Goal: Task Accomplishment & Management: Use online tool/utility

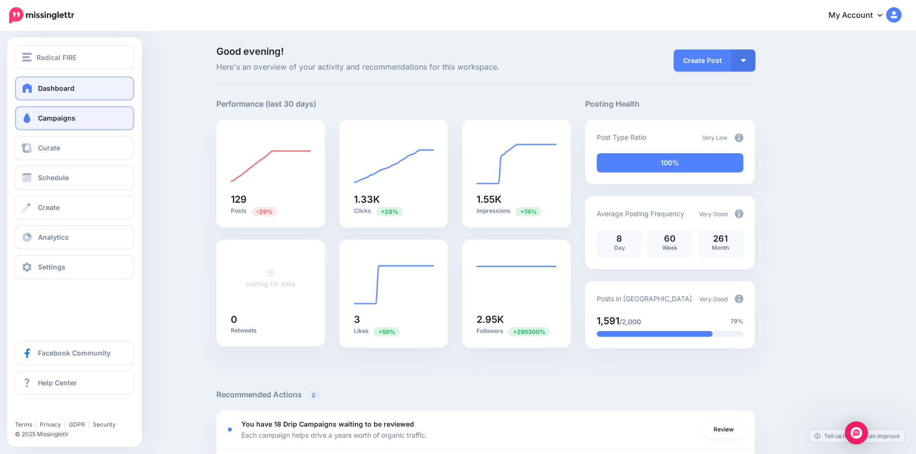
click at [68, 125] on link "Campaigns" at bounding box center [74, 118] width 119 height 24
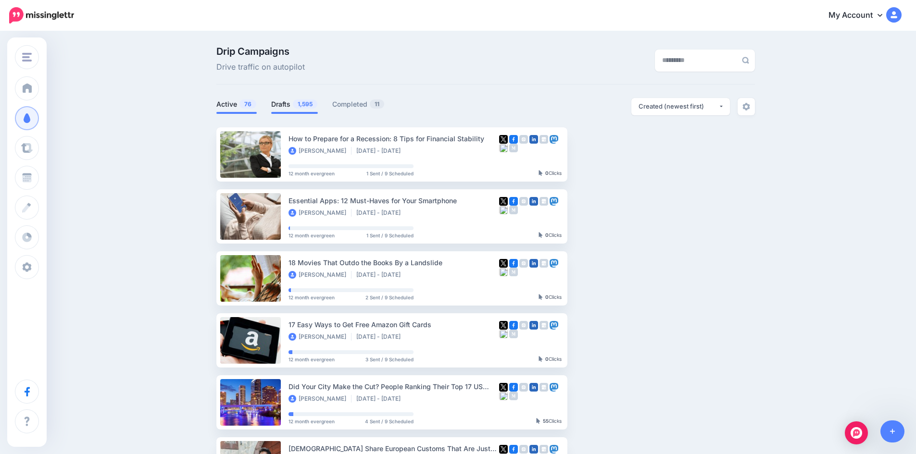
click at [303, 106] on span "1,595" at bounding box center [305, 103] width 25 height 9
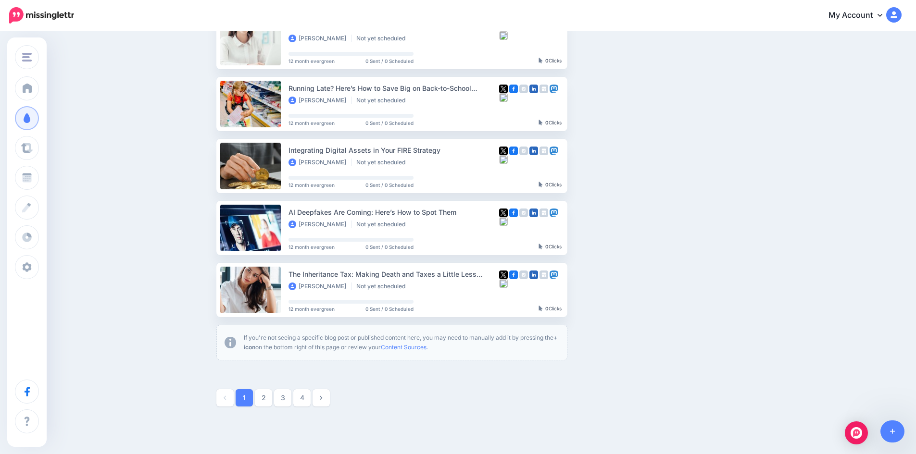
scroll to position [472, 0]
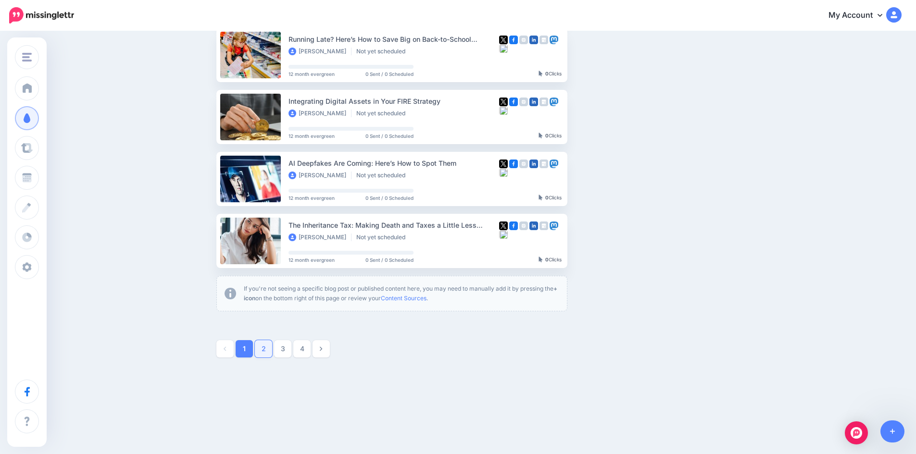
click at [268, 350] on link "2" at bounding box center [263, 348] width 17 height 17
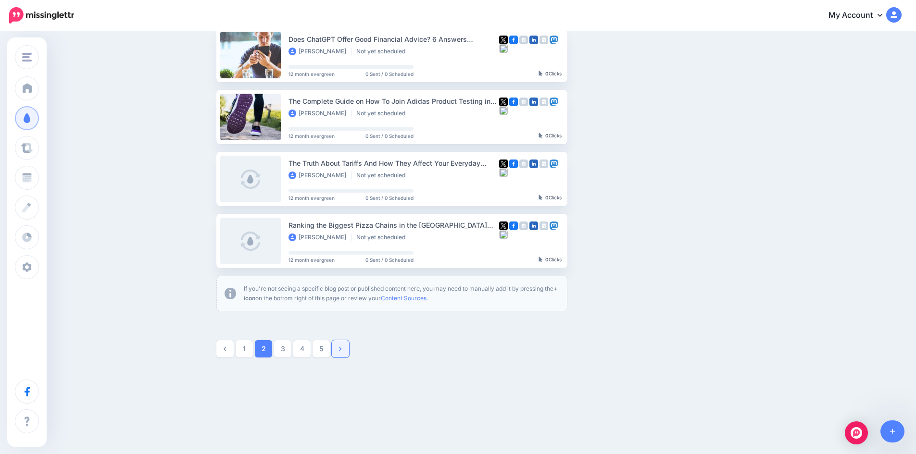
click at [341, 350] on icon at bounding box center [340, 349] width 2 height 7
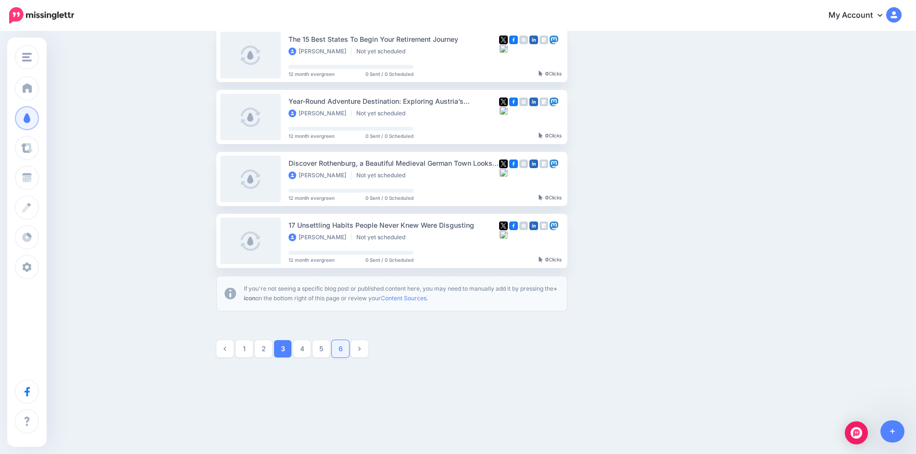
click at [349, 351] on link "6" at bounding box center [340, 348] width 17 height 17
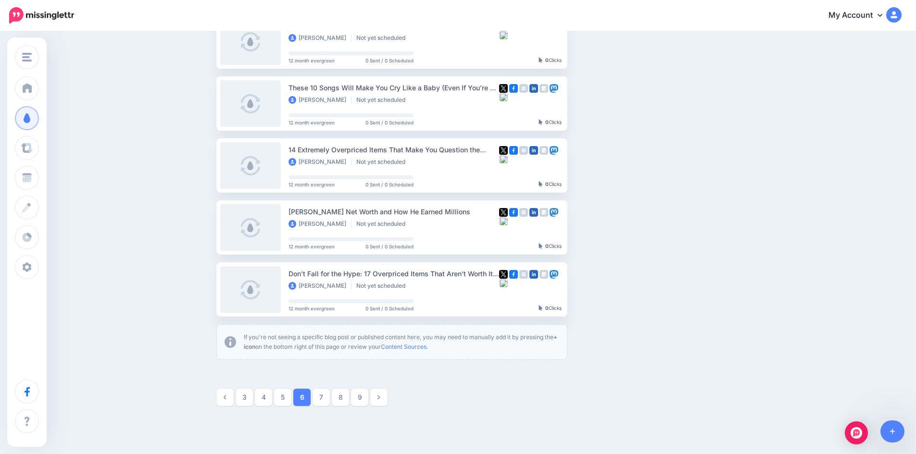
scroll to position [423, 0]
click at [363, 400] on link "9" at bounding box center [359, 396] width 17 height 17
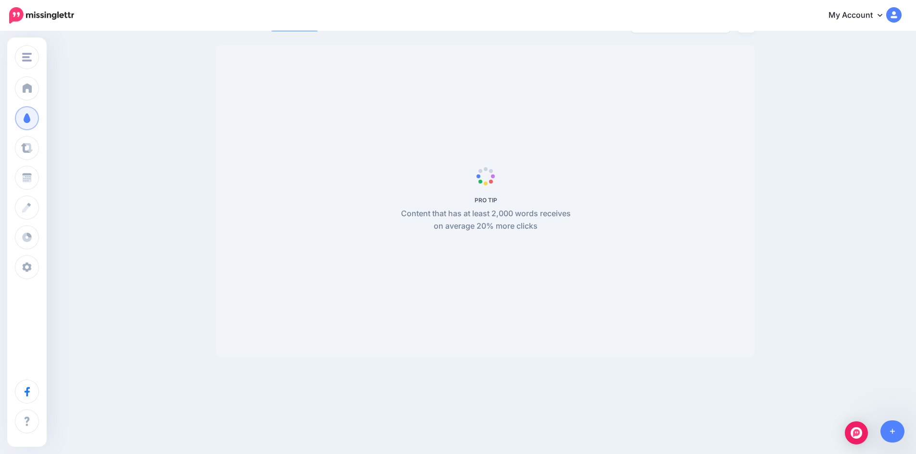
scroll to position [83, 0]
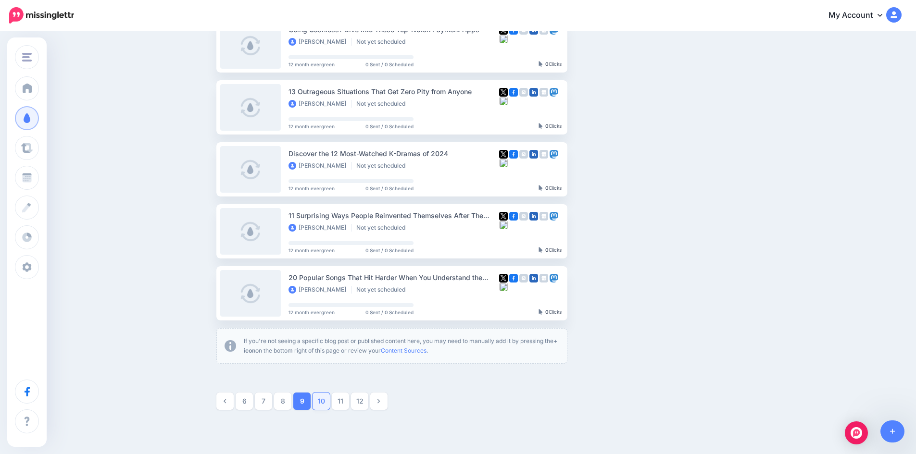
click at [327, 404] on link "10" at bounding box center [320, 401] width 17 height 17
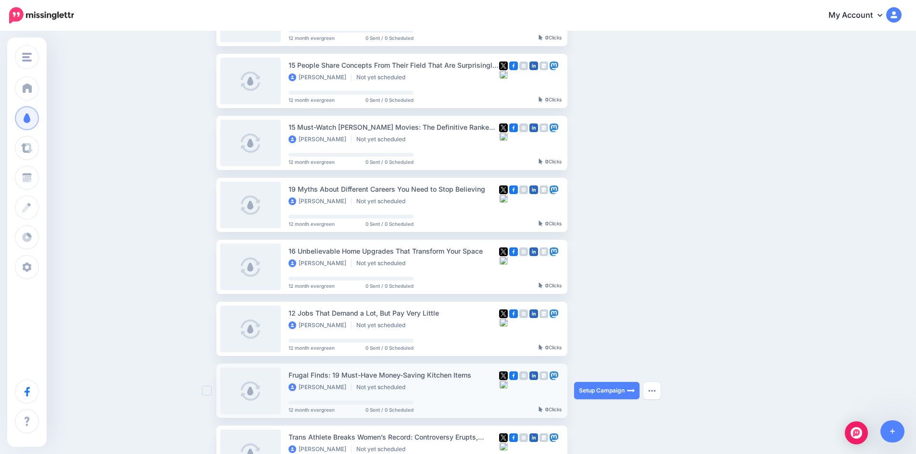
scroll to position [323, 0]
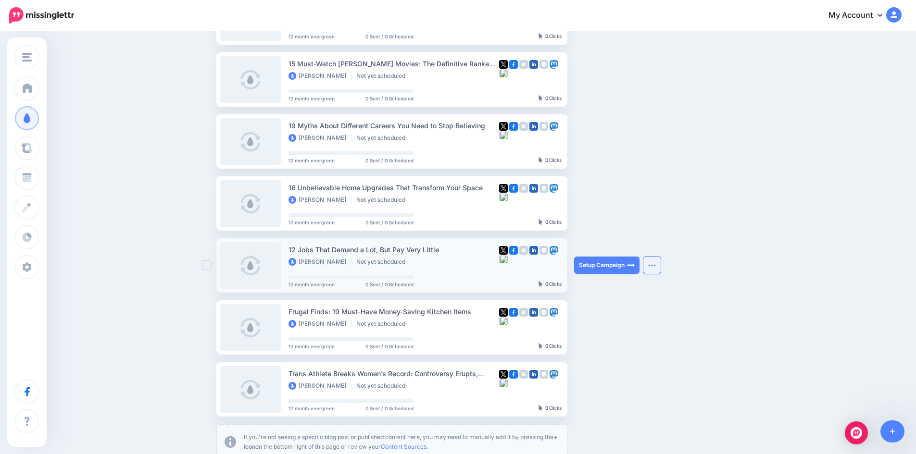
click at [653, 265] on img "button" at bounding box center [652, 265] width 8 height 3
click at [621, 357] on link "View Original Source" at bounding box center [600, 354] width 112 height 19
click at [655, 266] on img "button" at bounding box center [652, 265] width 8 height 3
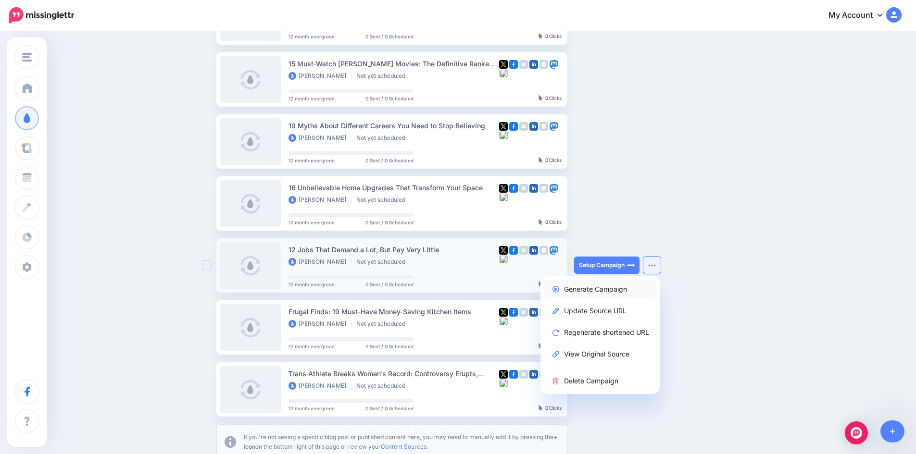
click at [612, 291] on link "Generate Campaign" at bounding box center [600, 289] width 112 height 19
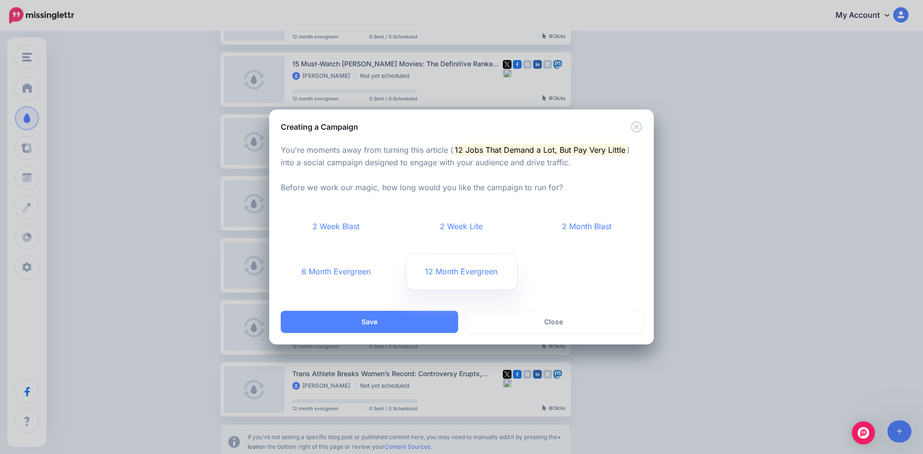
click at [448, 276] on link "12 Month Evergreen" at bounding box center [461, 272] width 111 height 36
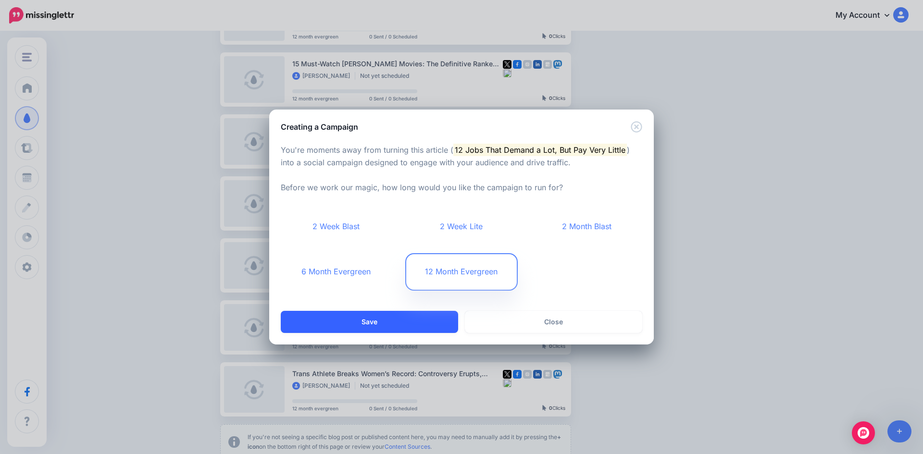
click at [426, 320] on button "Save" at bounding box center [369, 322] width 177 height 22
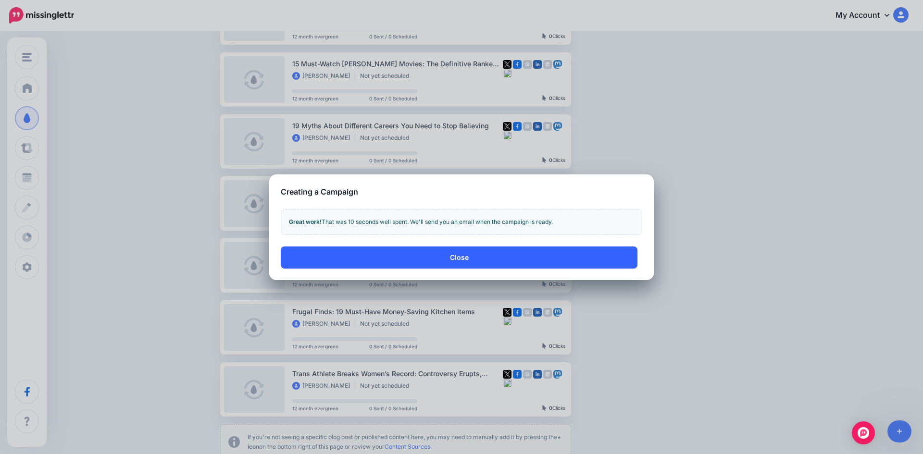
click at [456, 261] on button "Close" at bounding box center [459, 258] width 357 height 22
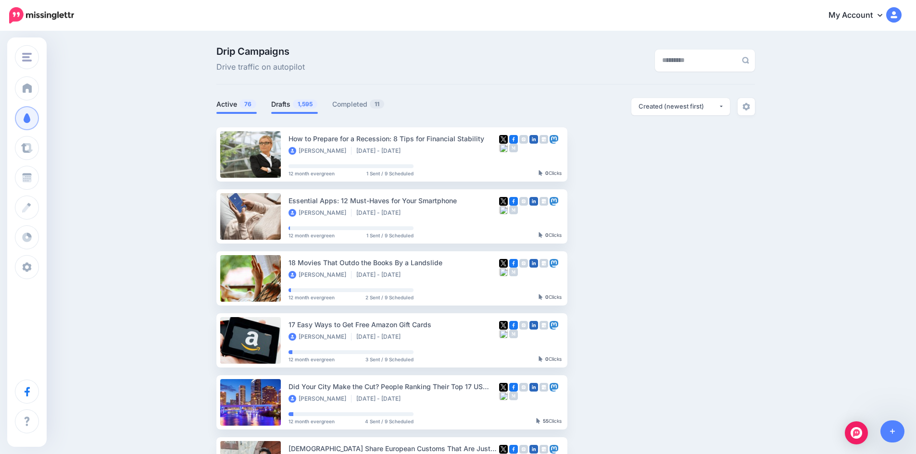
click at [284, 98] on li "Drafts 1,595" at bounding box center [294, 106] width 47 height 16
click at [287, 104] on link "Drafts 1,595" at bounding box center [294, 105] width 47 height 12
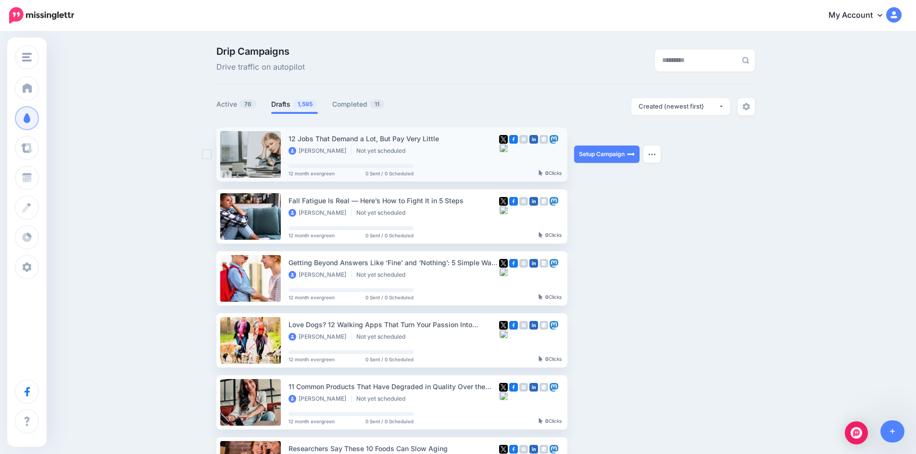
drag, startPoint x: 291, startPoint y: 140, endPoint x: 443, endPoint y: 138, distance: 151.9
click at [443, 138] on li "12 Jobs That Demand a Lot, But Pay Very Little Marjolein Dilven Not yet schedul…" at bounding box center [391, 154] width 351 height 54
copy div "12 Jobs That Demand a Lot, But Pay Very Little"
click at [614, 155] on link "Setup Campaign" at bounding box center [606, 154] width 65 height 17
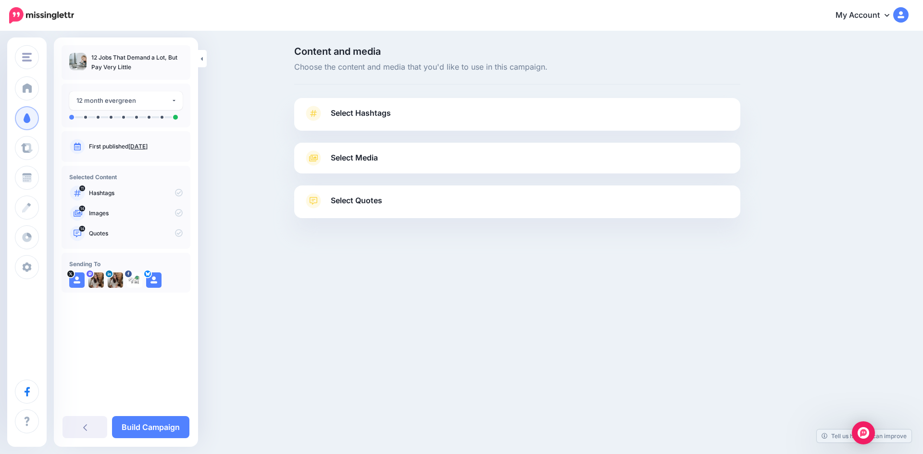
click at [394, 120] on link "Select Hashtags" at bounding box center [517, 118] width 427 height 25
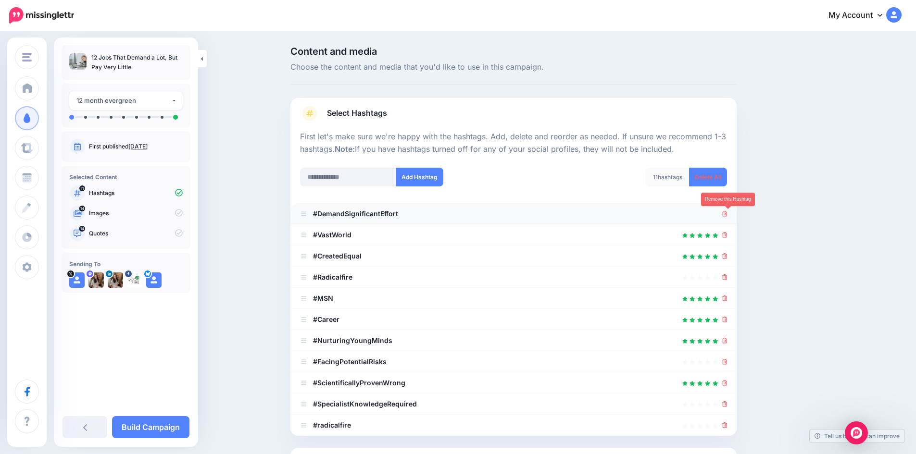
click at [726, 214] on icon at bounding box center [724, 214] width 5 height 6
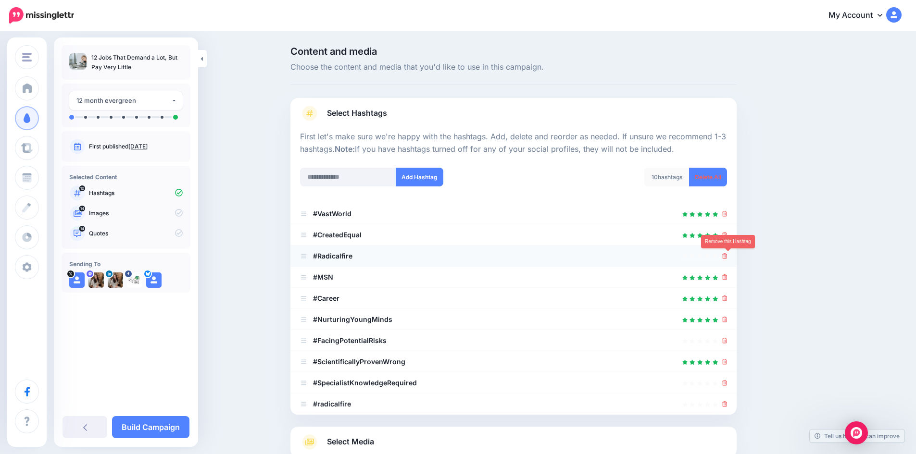
click at [726, 258] on icon at bounding box center [724, 256] width 5 height 6
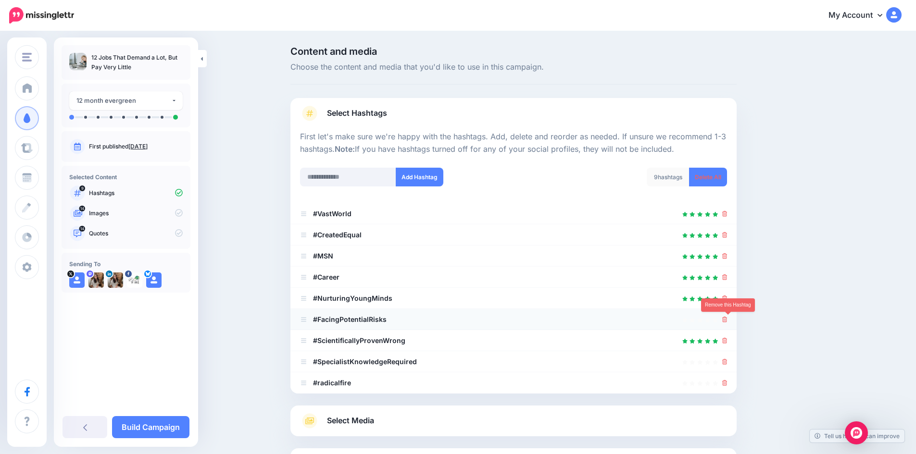
click at [726, 319] on icon at bounding box center [724, 320] width 5 height 6
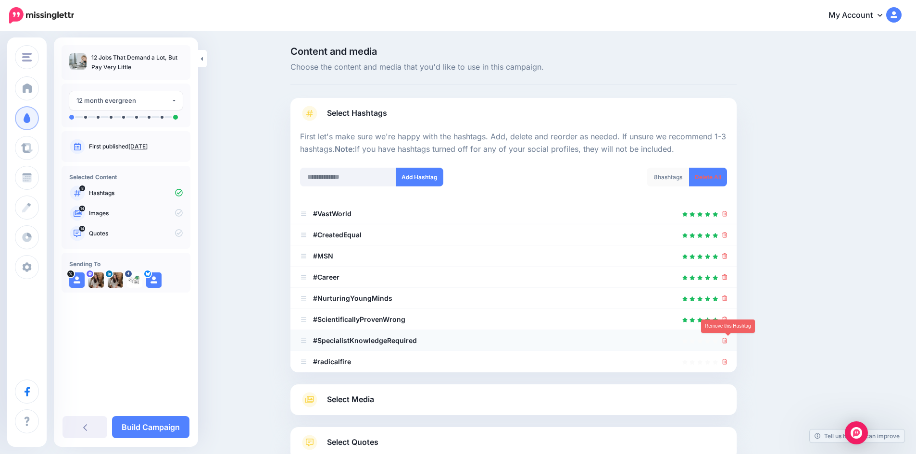
click at [726, 341] on icon at bounding box center [724, 341] width 5 height 6
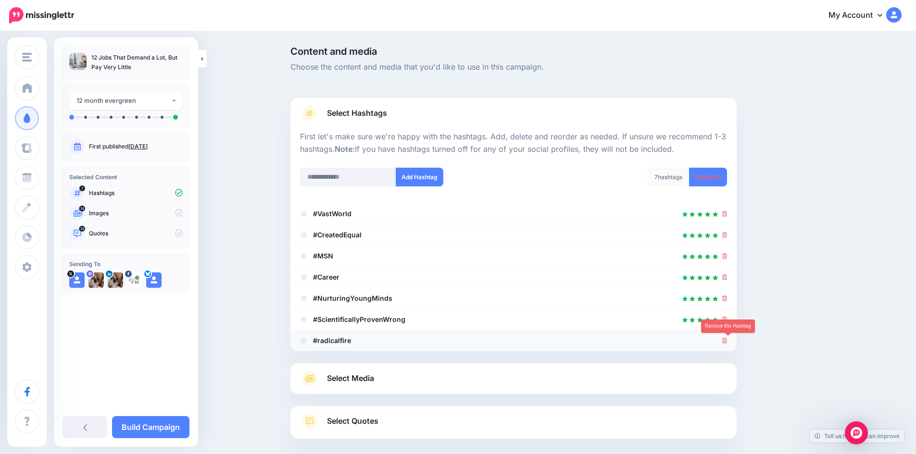
click at [726, 344] on icon at bounding box center [724, 341] width 5 height 6
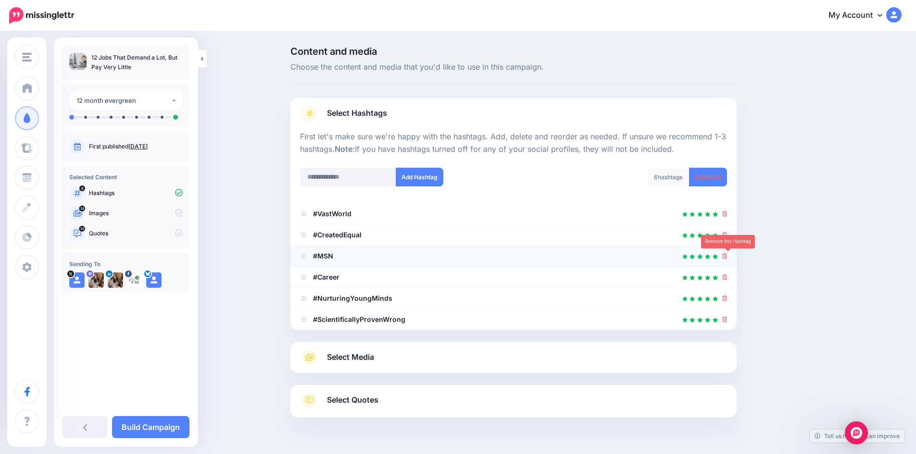
click at [727, 257] on icon at bounding box center [724, 256] width 5 height 6
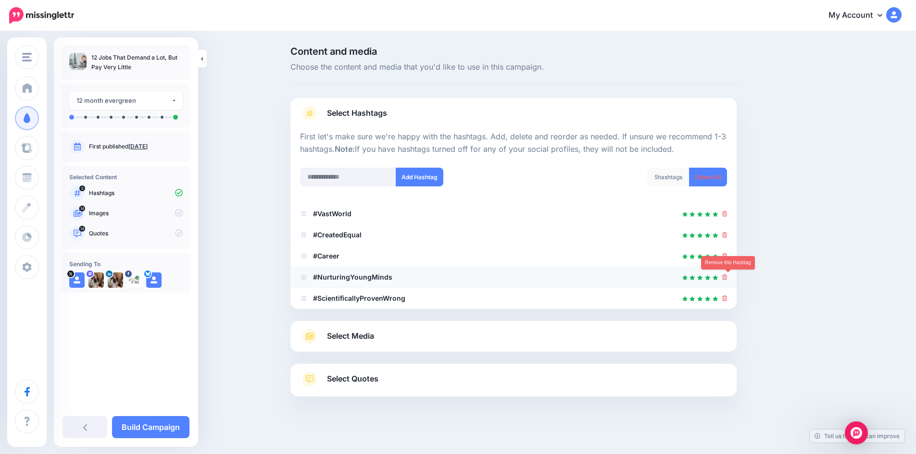
click at [727, 279] on icon at bounding box center [724, 277] width 5 height 6
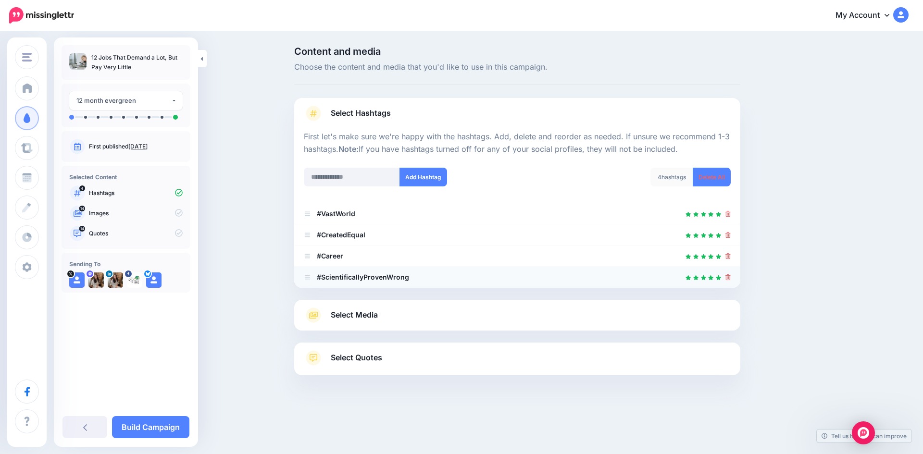
click at [728, 282] on div at bounding box center [727, 278] width 5 height 12
click at [728, 212] on icon at bounding box center [727, 214] width 5 height 6
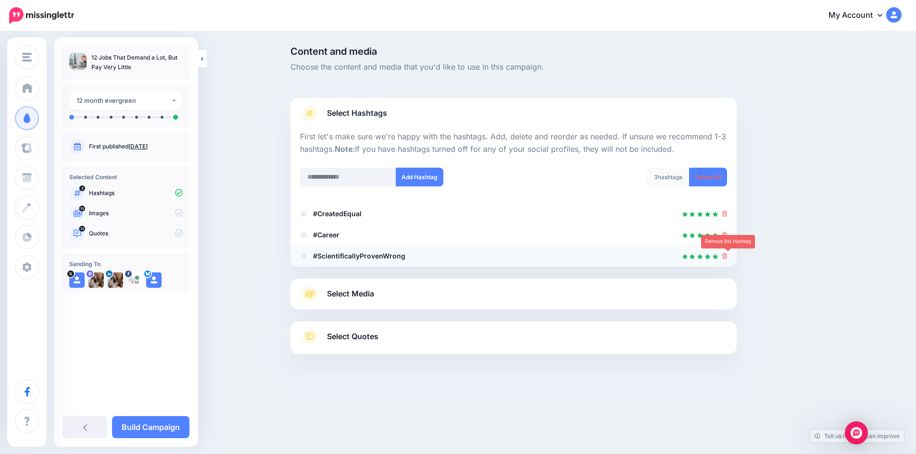
click at [727, 255] on icon at bounding box center [724, 256] width 5 height 6
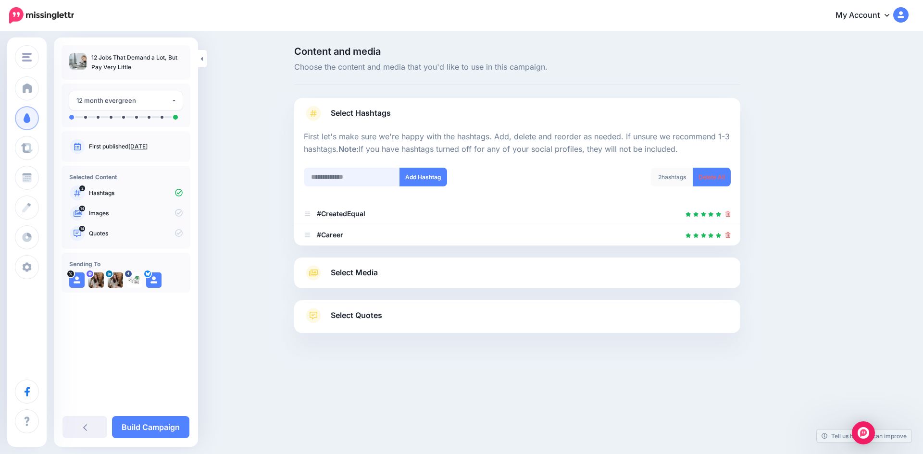
click at [330, 176] on input "text" at bounding box center [352, 177] width 96 height 19
type input "**********"
click at [414, 182] on button "Add Hashtag" at bounding box center [423, 177] width 48 height 19
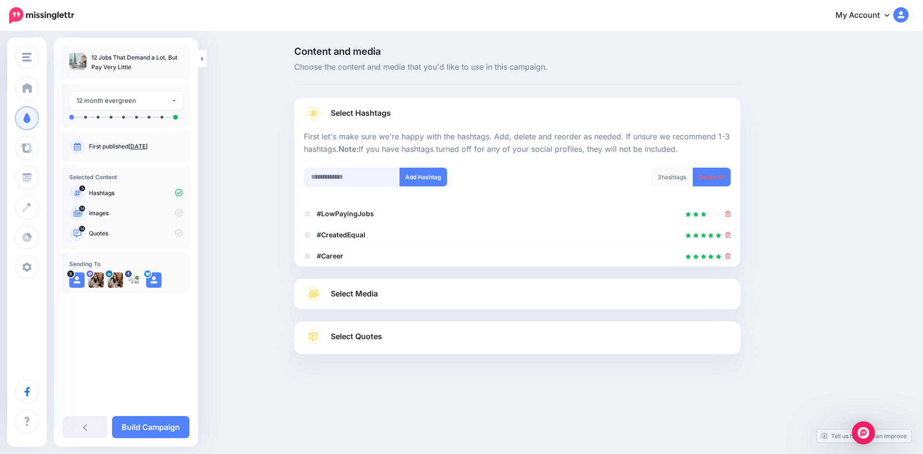
click at [352, 175] on input "text" at bounding box center [352, 177] width 96 height 19
type input "****"
click at [422, 179] on button "Add Hashtag" at bounding box center [423, 177] width 48 height 19
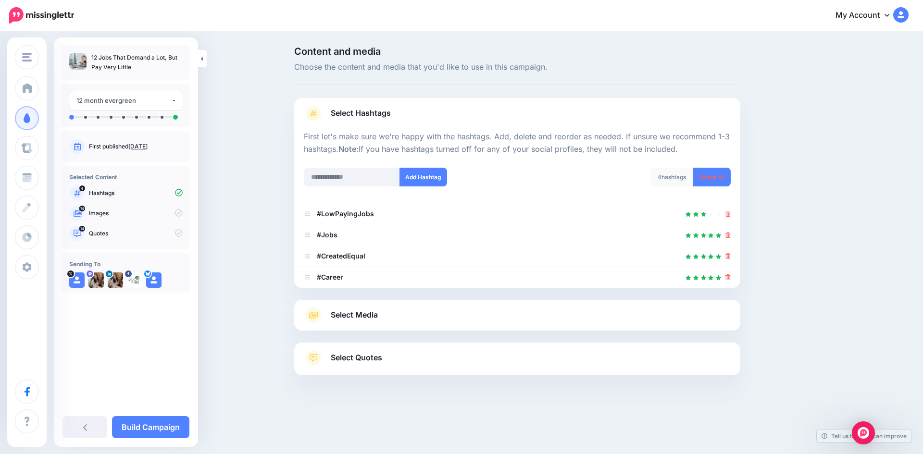
click at [431, 317] on link "Select Media" at bounding box center [517, 315] width 427 height 15
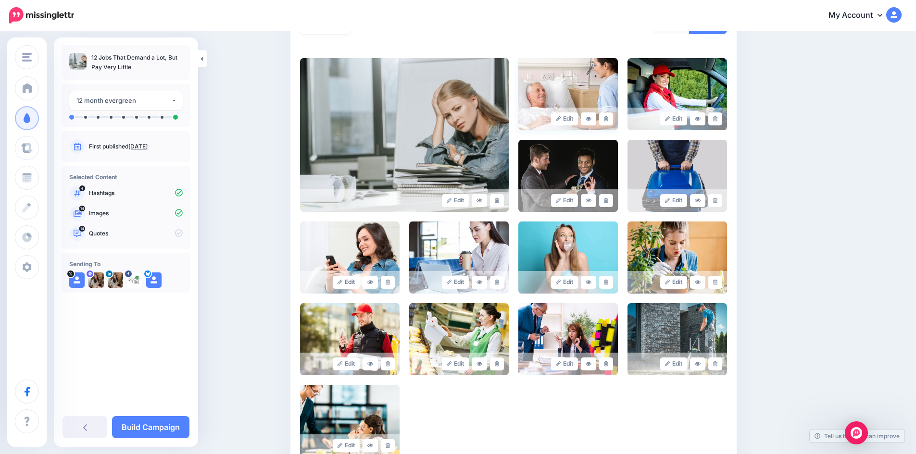
scroll to position [288, 0]
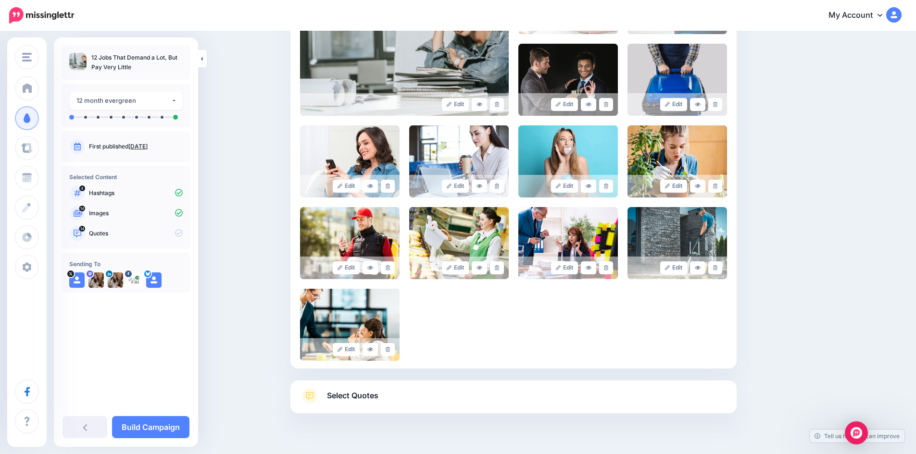
drag, startPoint x: 399, startPoint y: 406, endPoint x: 391, endPoint y: 396, distance: 12.6
click at [398, 405] on link "Select Quotes" at bounding box center [513, 400] width 427 height 25
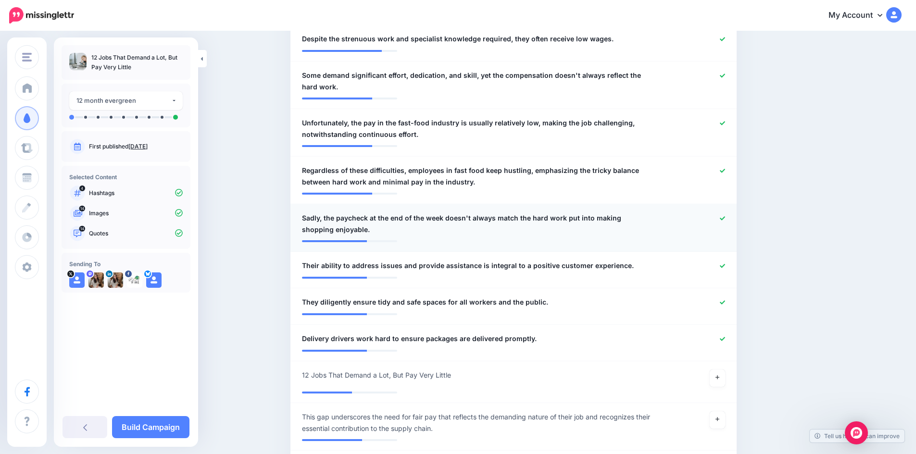
scroll to position [625, 0]
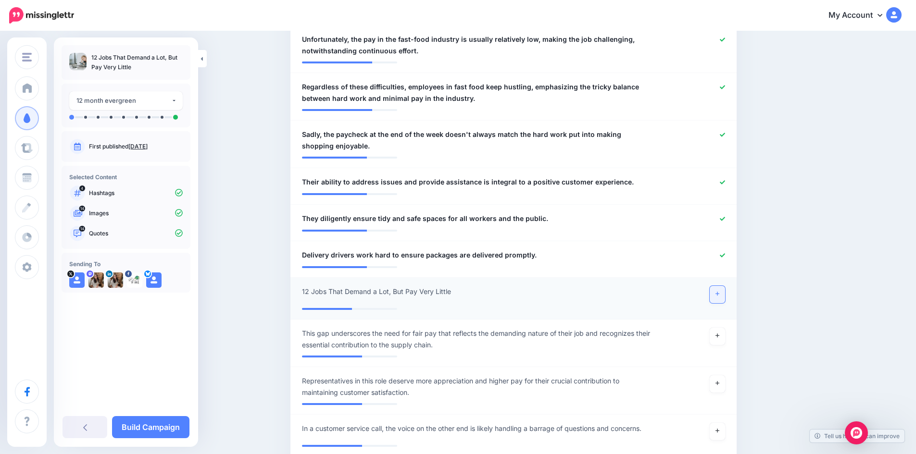
click at [716, 292] on link at bounding box center [716, 294] width 15 height 17
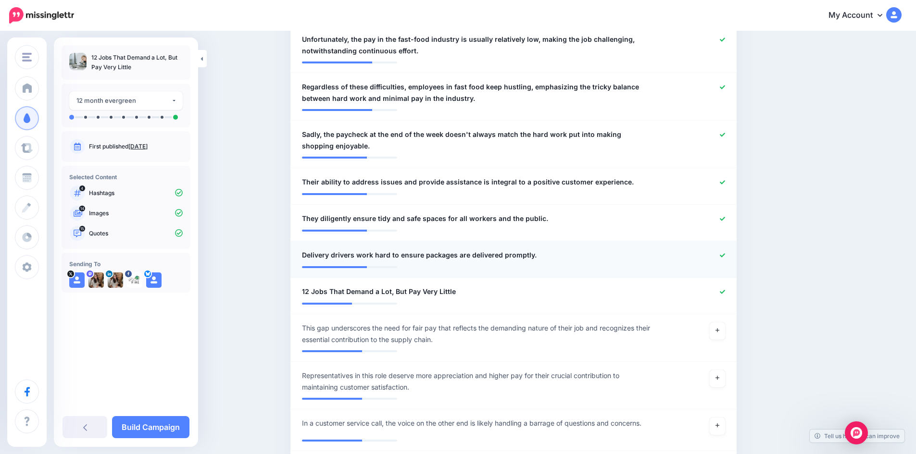
click at [725, 255] on icon at bounding box center [722, 255] width 5 height 4
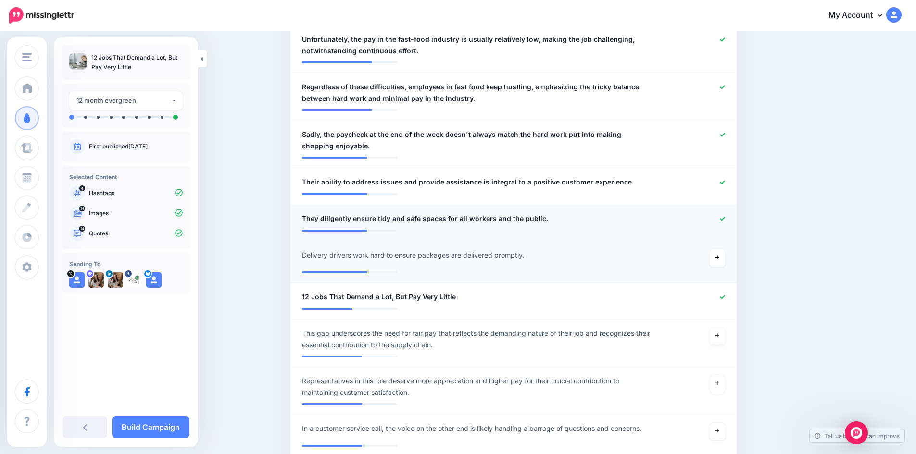
click at [725, 220] on icon at bounding box center [722, 219] width 5 height 4
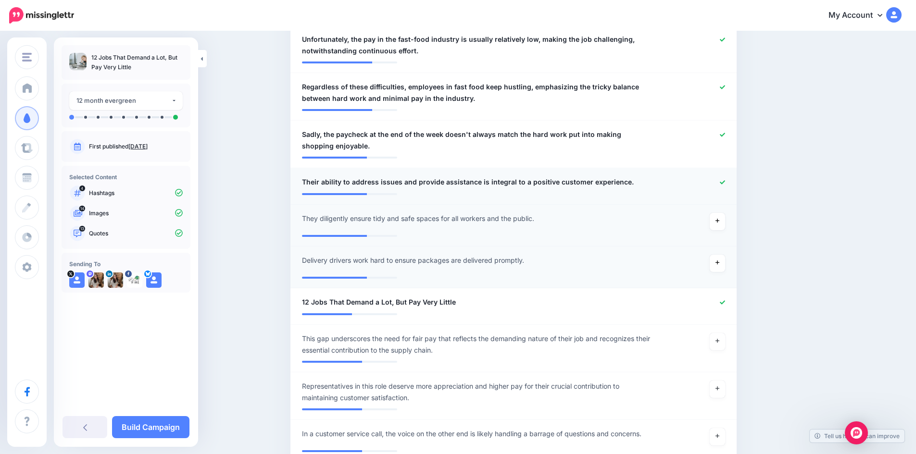
click at [725, 183] on icon at bounding box center [722, 182] width 5 height 5
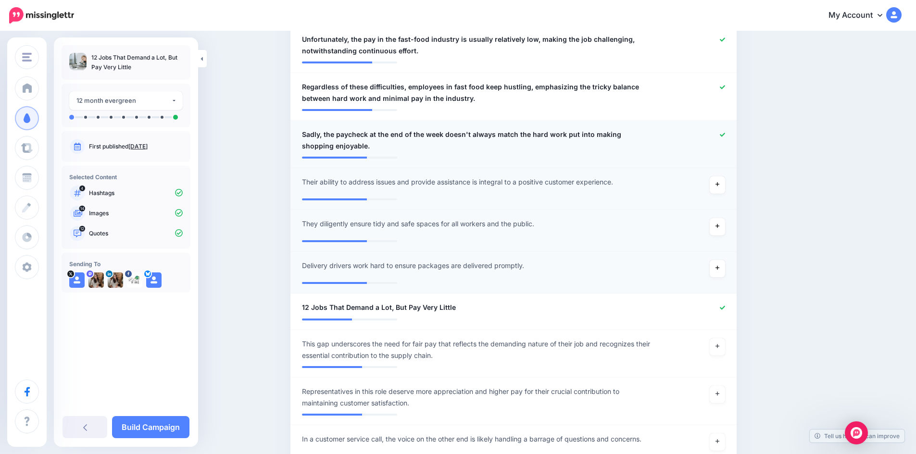
click at [725, 134] on icon at bounding box center [722, 134] width 5 height 5
click at [724, 88] on icon at bounding box center [722, 87] width 5 height 4
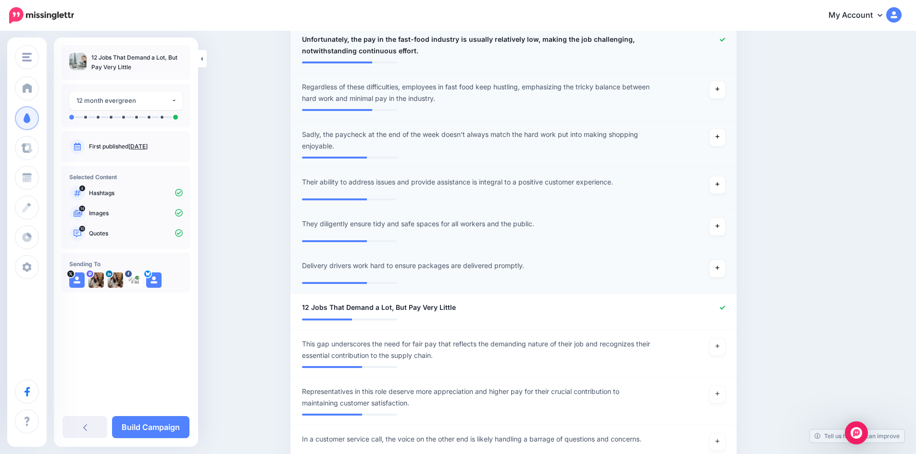
click at [723, 41] on icon at bounding box center [722, 39] width 5 height 5
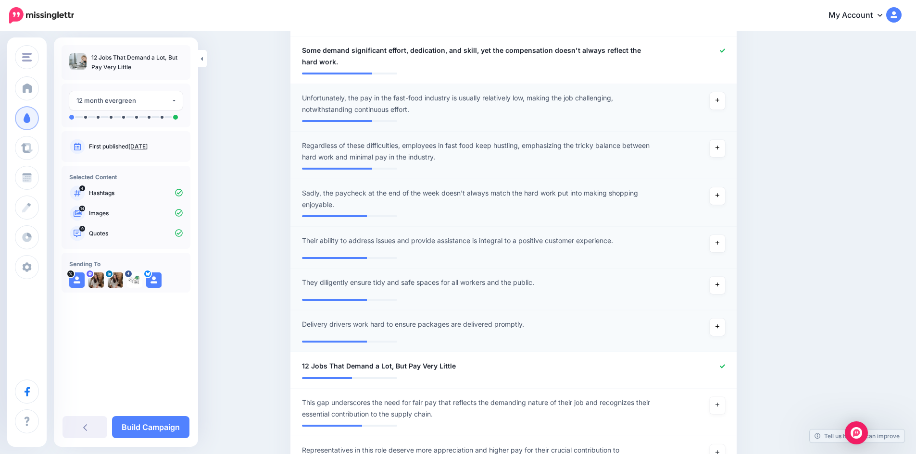
scroll to position [481, 0]
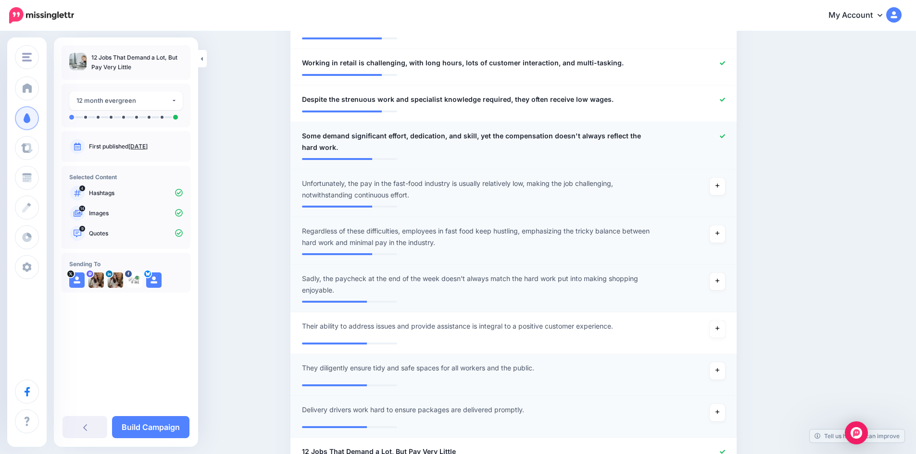
click at [725, 137] on icon at bounding box center [722, 136] width 5 height 5
click at [725, 101] on icon at bounding box center [722, 100] width 5 height 4
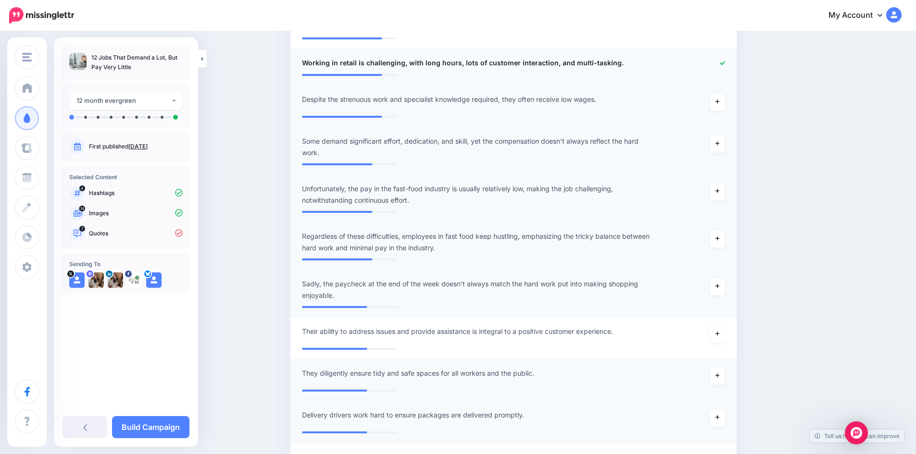
click at [724, 65] on icon at bounding box center [722, 63] width 5 height 5
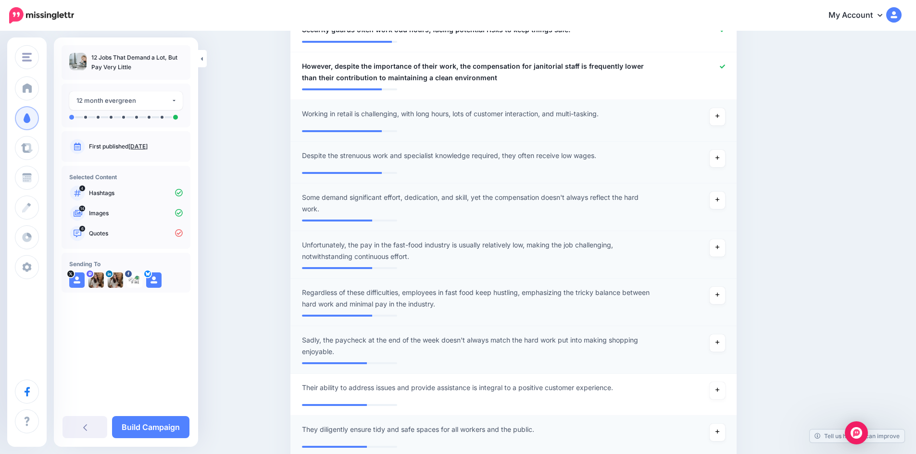
scroll to position [288, 0]
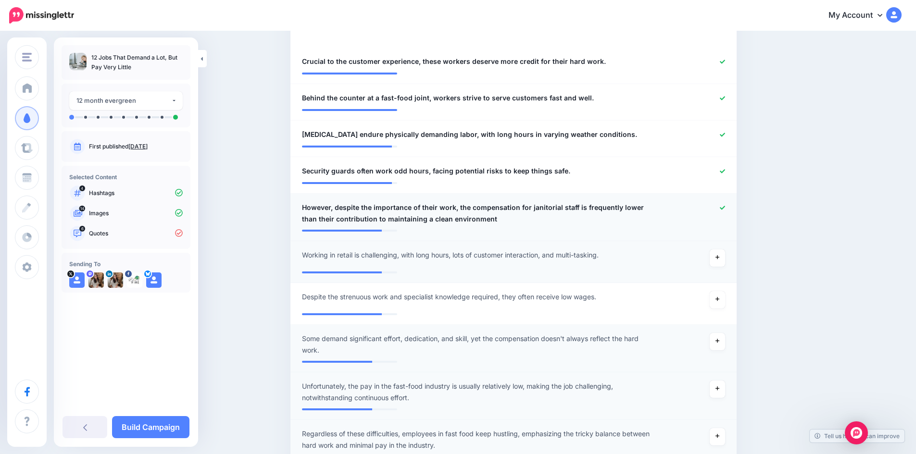
click at [725, 211] on link at bounding box center [722, 208] width 5 height 7
click at [724, 172] on icon at bounding box center [722, 171] width 5 height 5
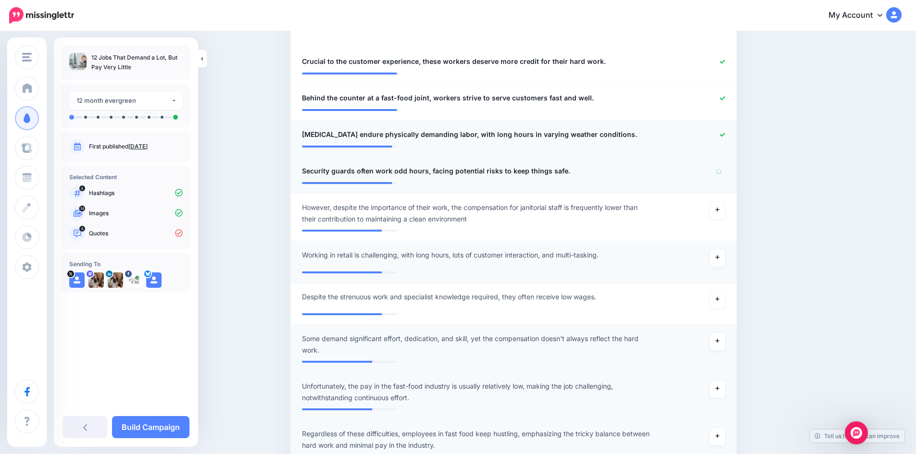
click at [725, 134] on icon at bounding box center [722, 134] width 5 height 5
click at [724, 98] on icon at bounding box center [722, 98] width 5 height 5
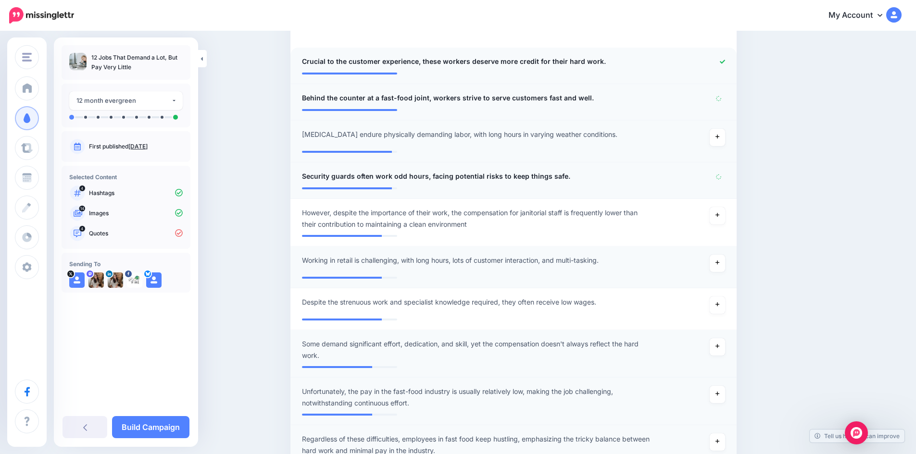
click at [725, 62] on icon at bounding box center [722, 62] width 5 height 4
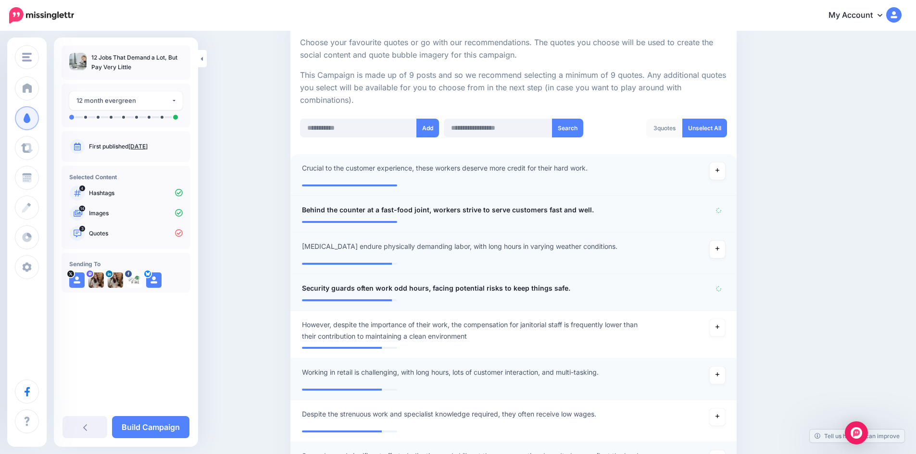
scroll to position [240, 0]
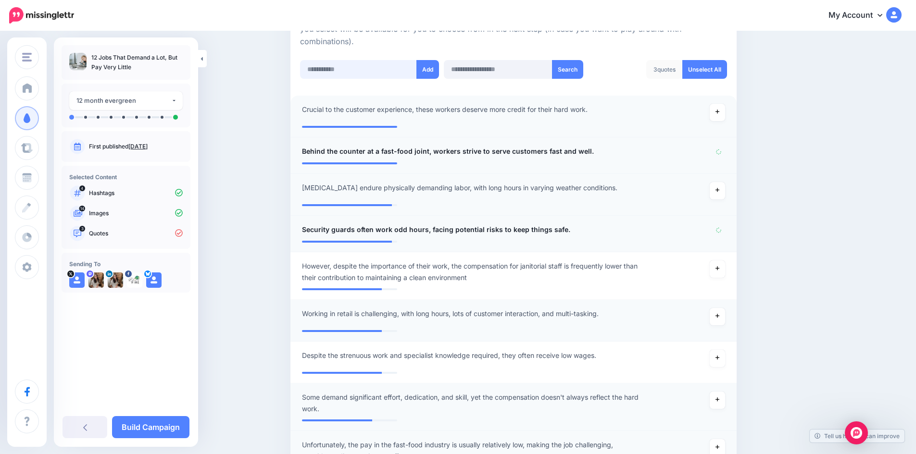
click at [345, 67] on input "text" at bounding box center [358, 69] width 117 height 19
paste input "**********"
type input "**********"
click at [429, 72] on button "Add" at bounding box center [427, 69] width 23 height 19
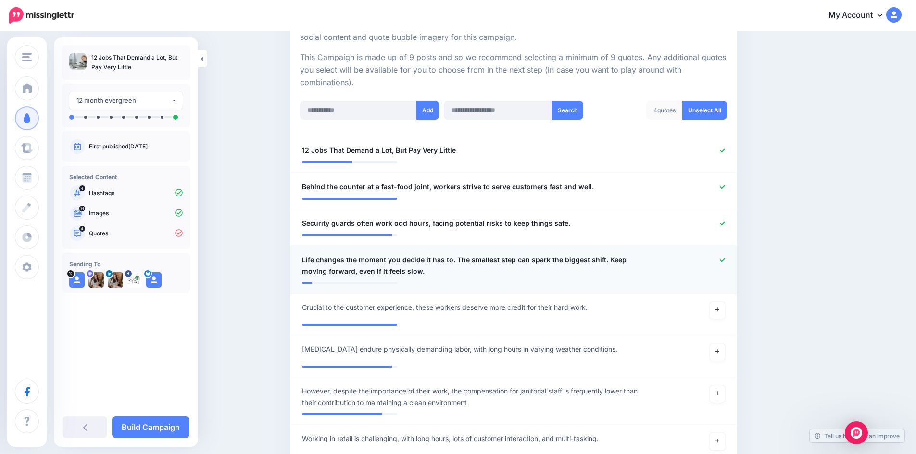
scroll to position [192, 0]
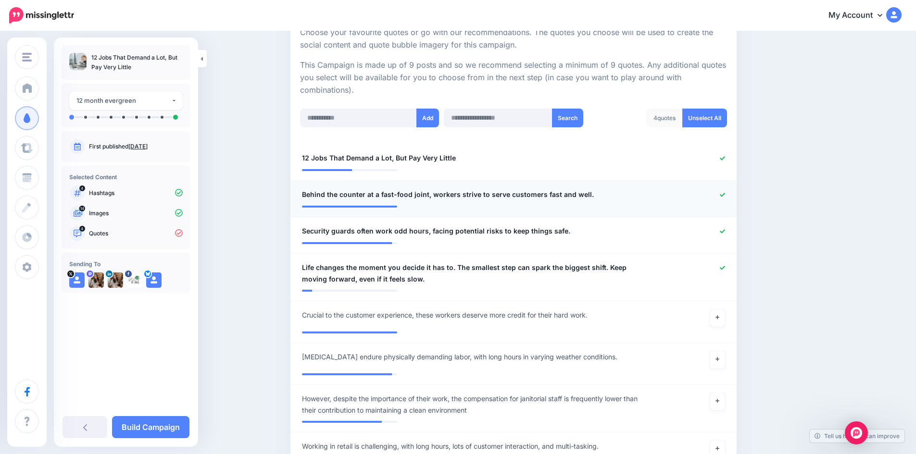
click at [725, 197] on icon at bounding box center [722, 194] width 5 height 5
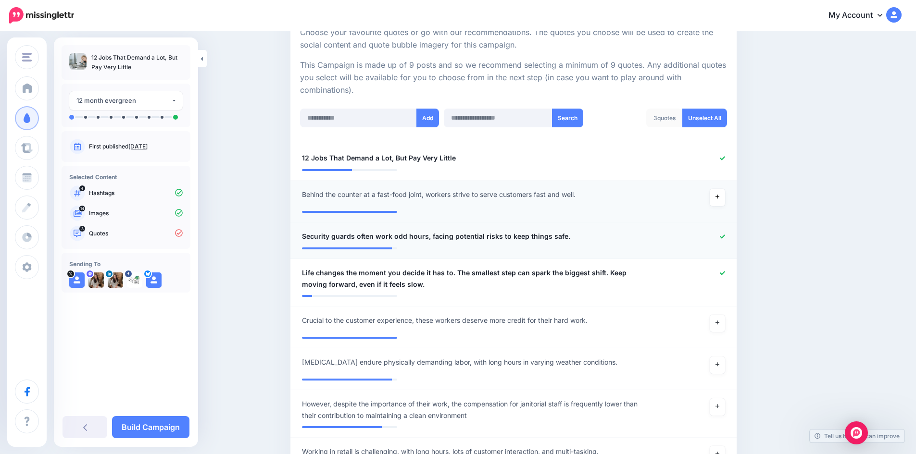
click at [724, 237] on icon at bounding box center [722, 237] width 5 height 4
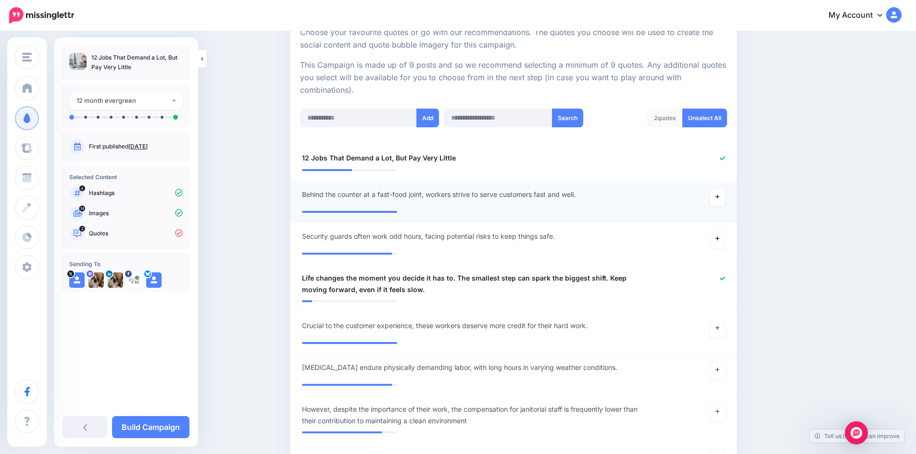
drag, startPoint x: 100, startPoint y: 57, endPoint x: 135, endPoint y: 65, distance: 36.0
click at [135, 65] on p "12 Jobs That Demand a Lot, But Pay Very Little" at bounding box center [136, 62] width 91 height 19
drag, startPoint x: 91, startPoint y: 54, endPoint x: 136, endPoint y: 65, distance: 45.9
click at [136, 65] on p "12 Jobs That Demand a Lot, But Pay Very Little" at bounding box center [136, 62] width 91 height 19
copy p "12 Jobs That Demand a Lot, But Pay Very Little"
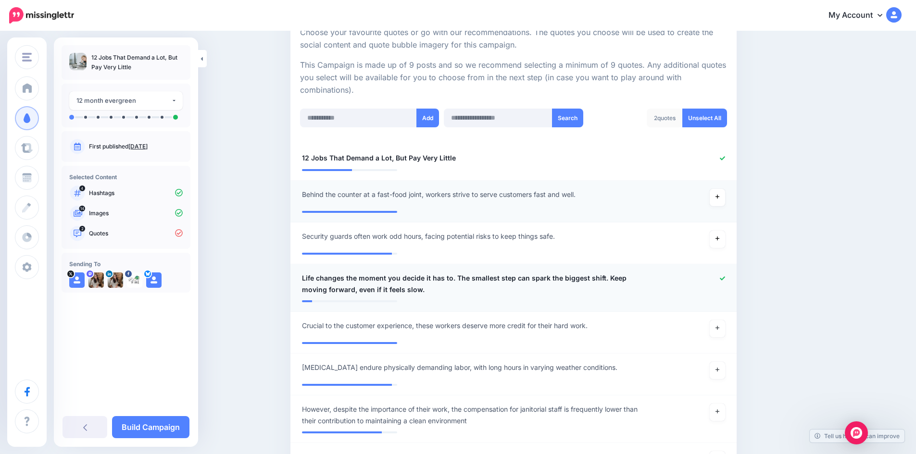
click at [725, 278] on icon at bounding box center [722, 278] width 5 height 5
click at [348, 116] on input "text" at bounding box center [358, 118] width 117 height 19
paste input "**********"
type input "**********"
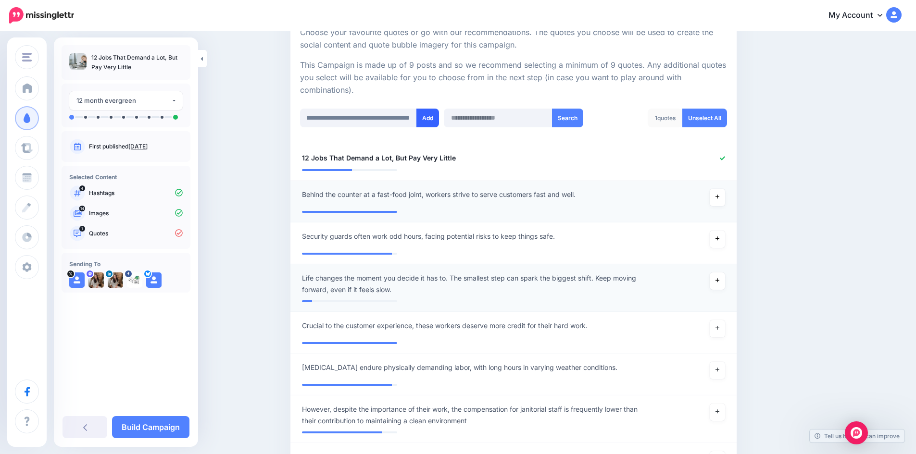
click at [429, 119] on button "Add" at bounding box center [427, 118] width 23 height 19
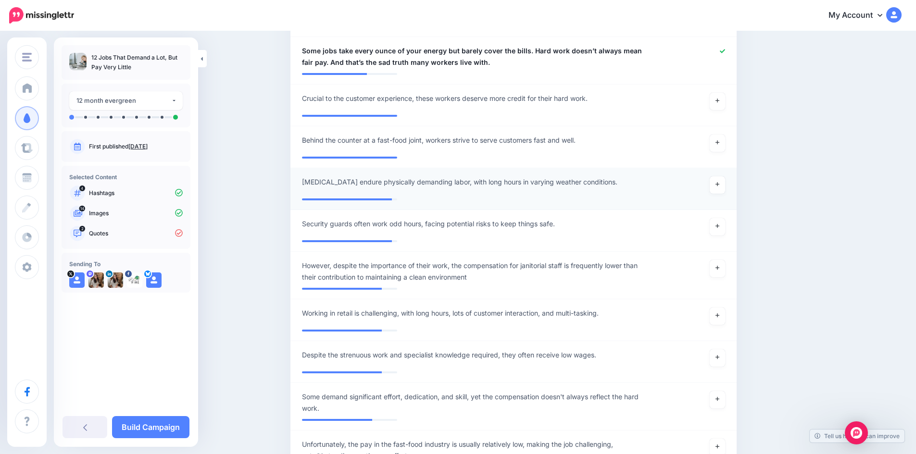
scroll to position [240, 0]
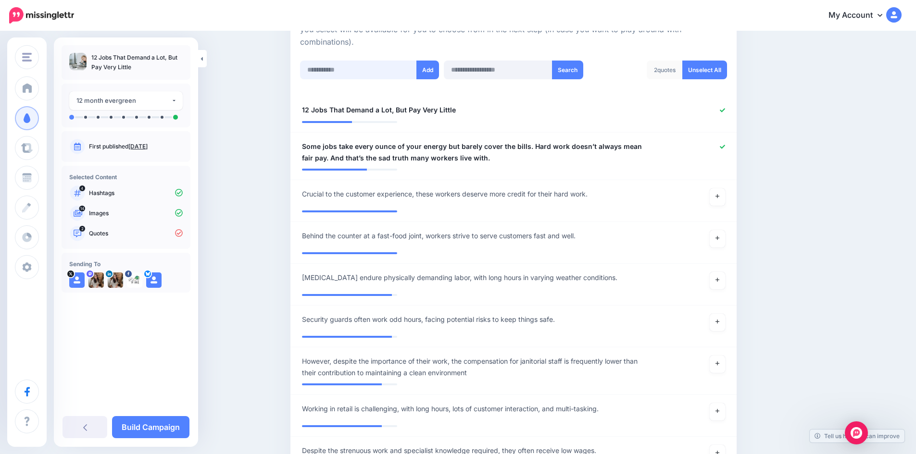
click at [336, 72] on input "text" at bounding box center [358, 70] width 117 height 19
paste input "**********"
type input "**********"
click at [429, 75] on button "Add" at bounding box center [427, 70] width 23 height 19
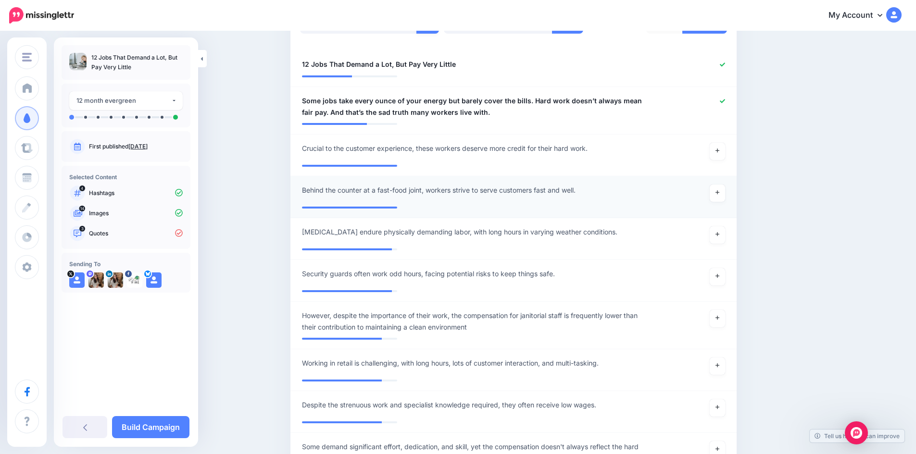
scroll to position [144, 0]
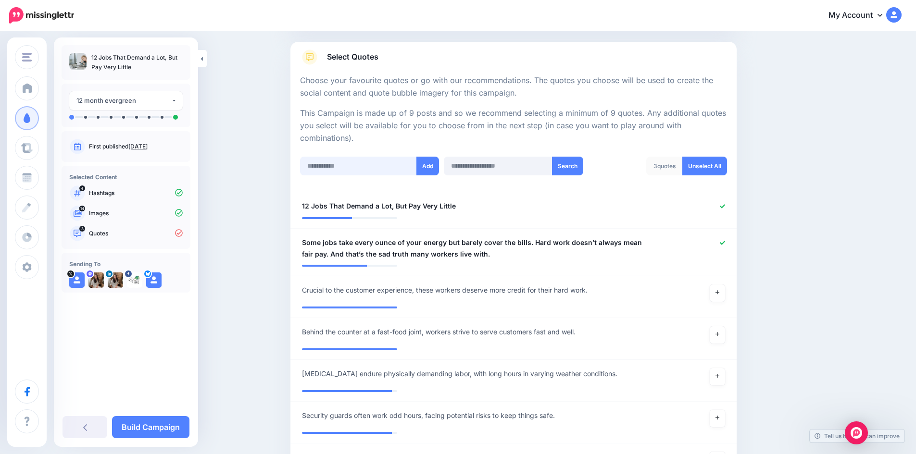
click at [361, 171] on input "text" at bounding box center [358, 166] width 117 height 19
paste input "**********"
type input "**********"
click at [428, 167] on button "Add" at bounding box center [427, 166] width 23 height 19
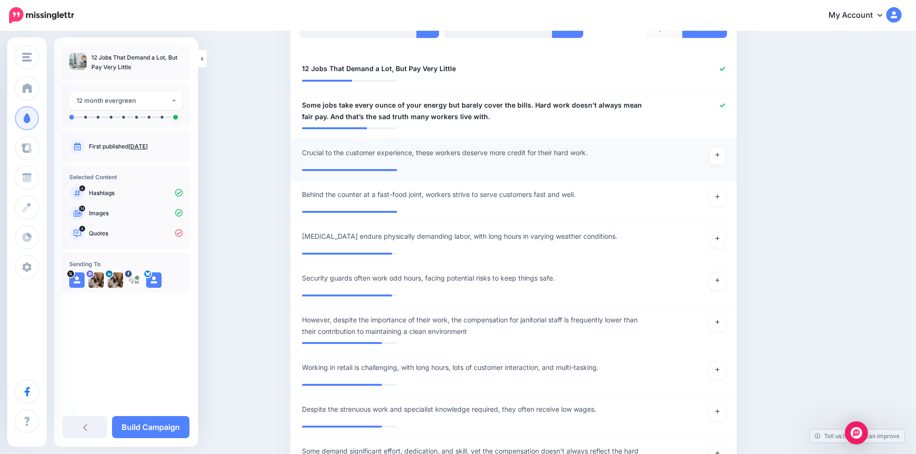
scroll to position [240, 0]
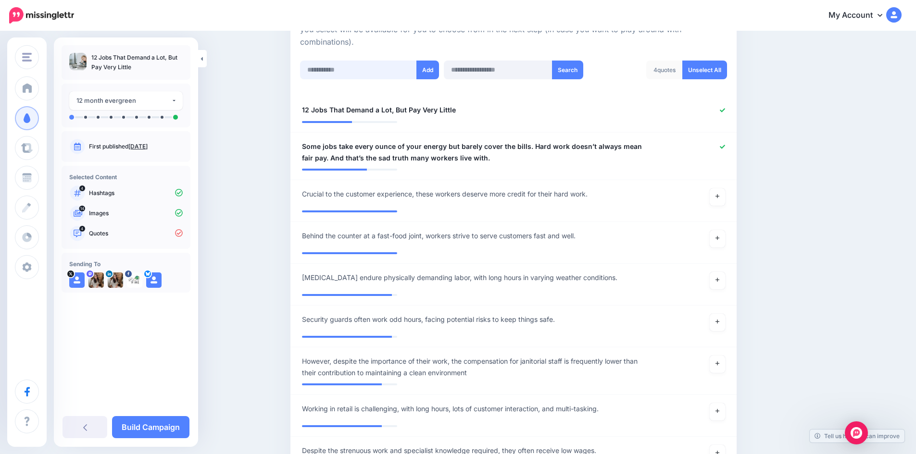
click at [326, 74] on input "text" at bounding box center [358, 70] width 117 height 19
paste input "**********"
type input "**********"
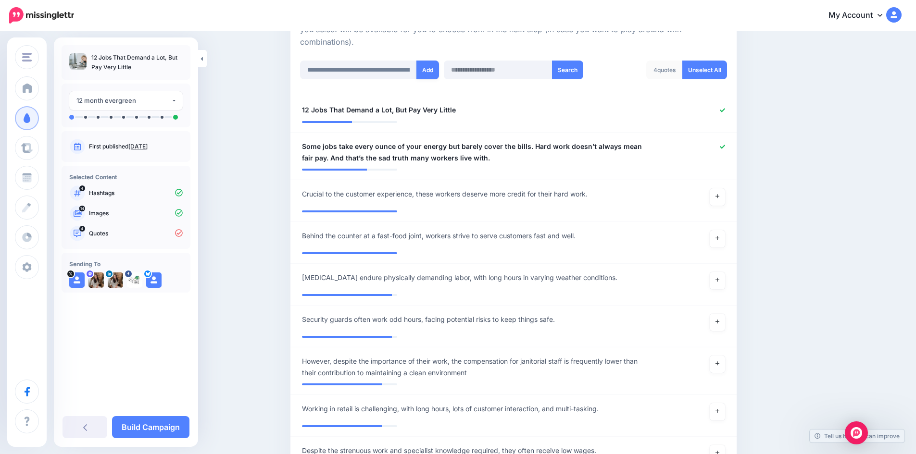
drag, startPoint x: 426, startPoint y: 74, endPoint x: 420, endPoint y: 81, distance: 9.5
click at [426, 75] on button "Add" at bounding box center [427, 70] width 23 height 19
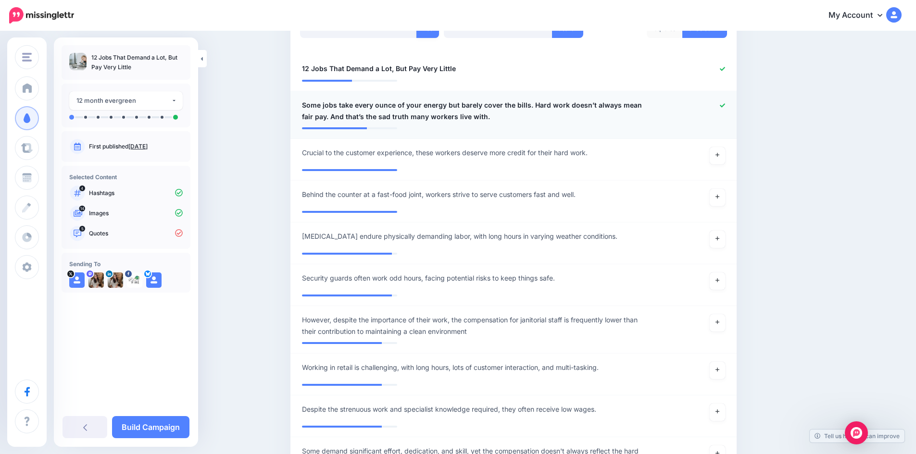
scroll to position [192, 0]
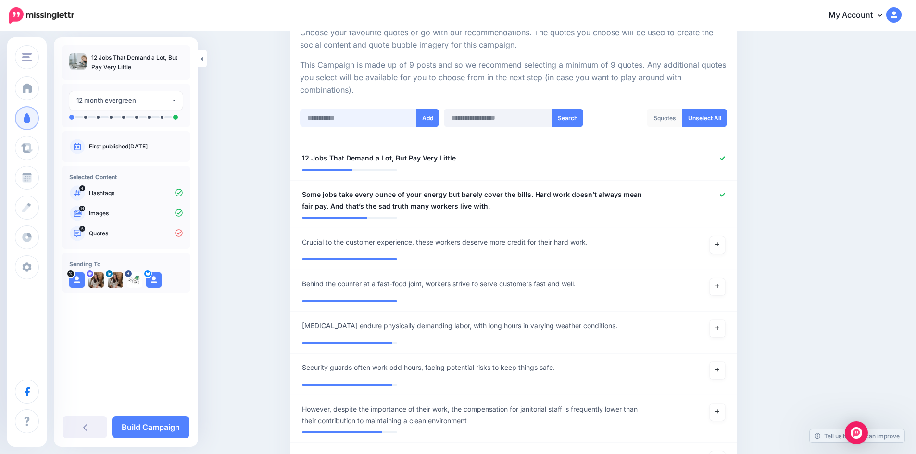
click at [362, 124] on input "text" at bounding box center [358, 118] width 117 height 19
paste input "**********"
type input "**********"
click at [429, 122] on button "Add" at bounding box center [427, 118] width 23 height 19
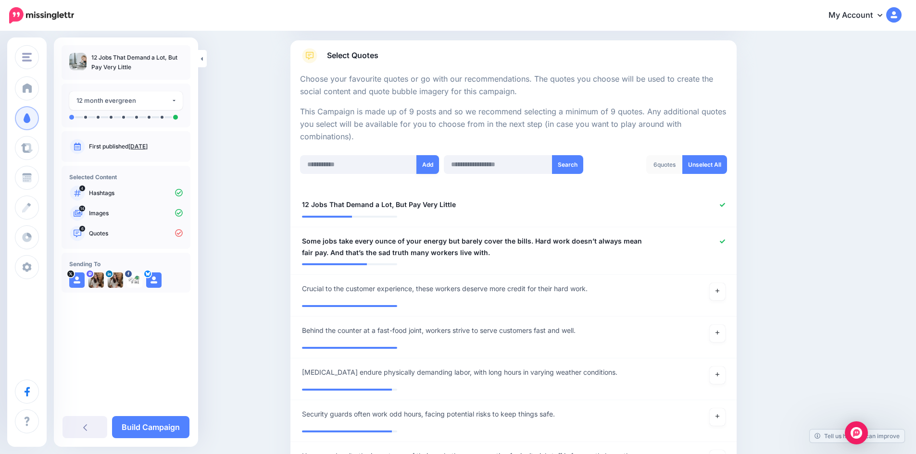
scroll to position [144, 0]
click at [374, 163] on input "text" at bounding box center [358, 166] width 117 height 19
paste input "**********"
type input "**********"
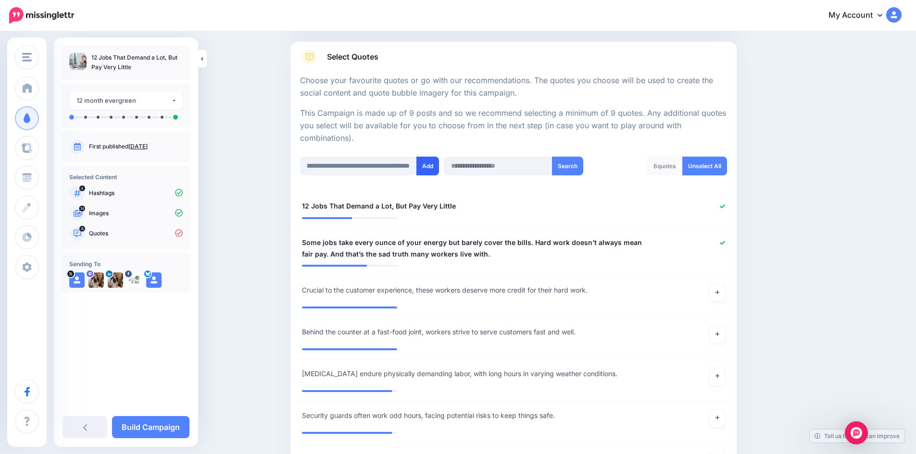
scroll to position [0, 0]
click at [427, 166] on button "Add" at bounding box center [427, 166] width 23 height 19
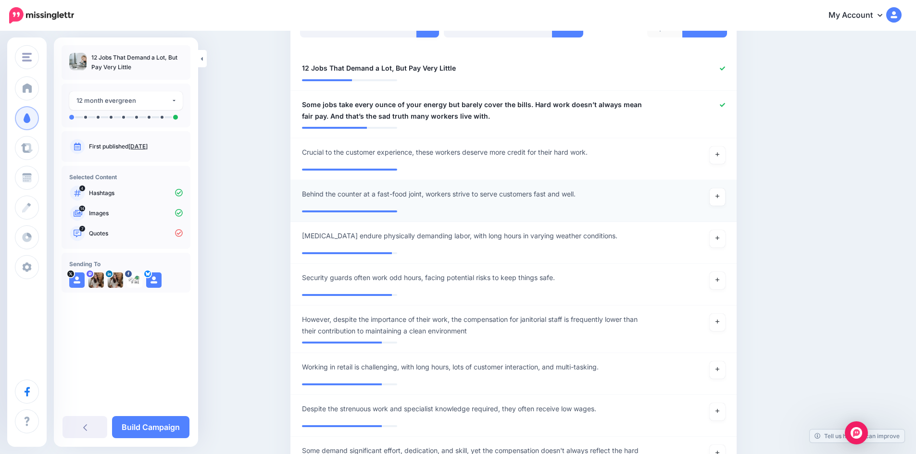
scroll to position [240, 0]
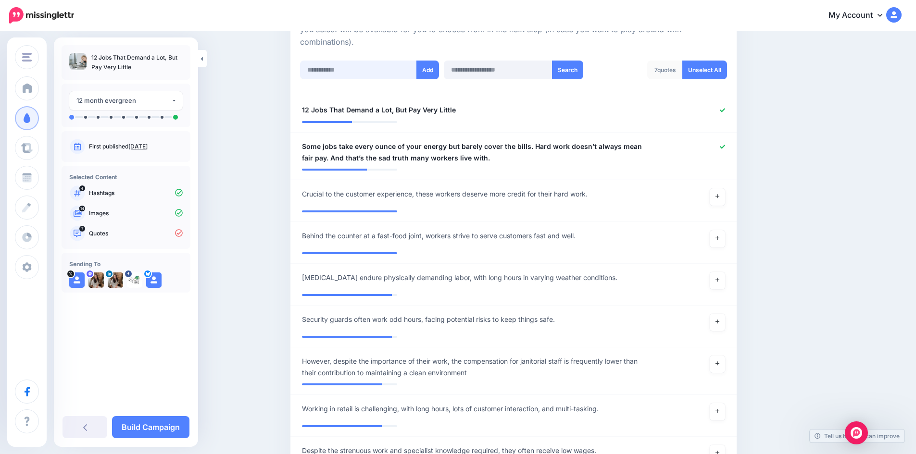
click at [349, 74] on input "text" at bounding box center [358, 70] width 117 height 19
paste input "**********"
type input "**********"
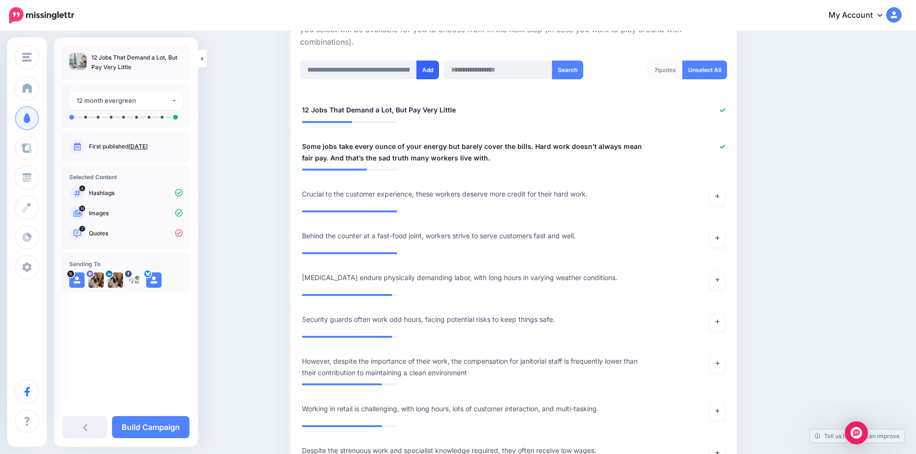
click at [426, 71] on button "Add" at bounding box center [427, 70] width 23 height 19
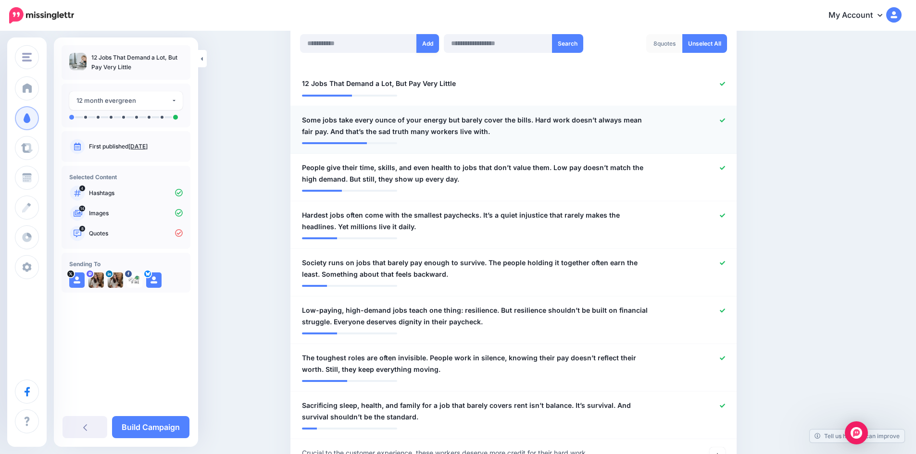
scroll to position [192, 0]
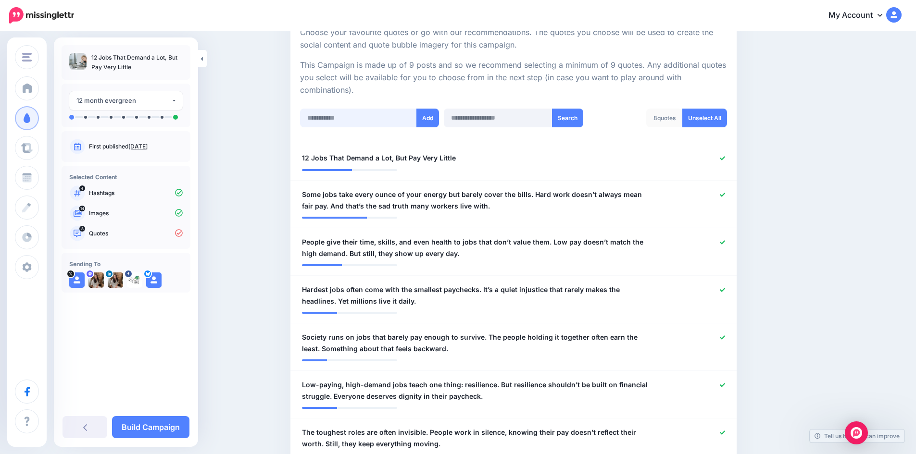
click at [339, 118] on input "text" at bounding box center [358, 118] width 117 height 19
paste input "**********"
type input "**********"
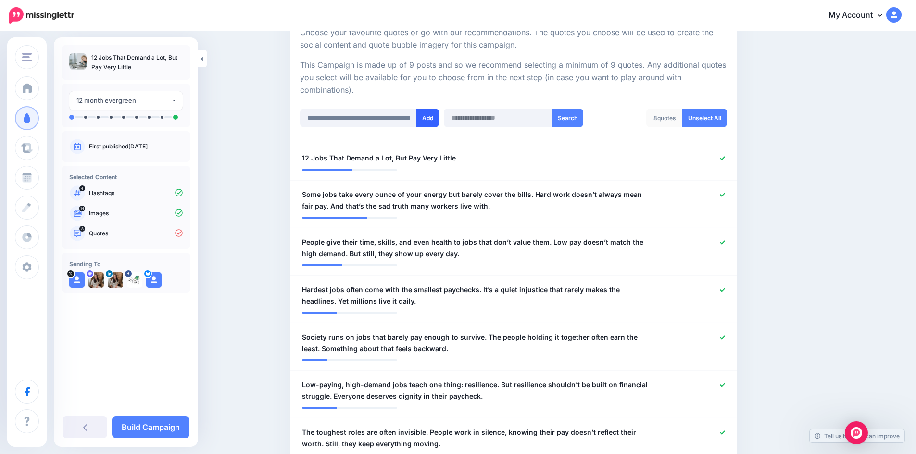
drag, startPoint x: 428, startPoint y: 121, endPoint x: 428, endPoint y: 126, distance: 5.8
click at [428, 122] on button "Add" at bounding box center [427, 118] width 23 height 19
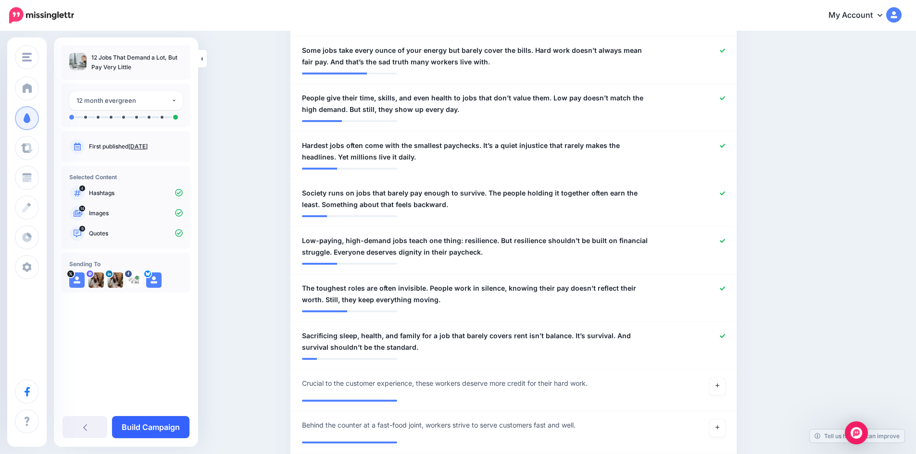
click at [180, 425] on link "Build Campaign" at bounding box center [150, 427] width 77 height 22
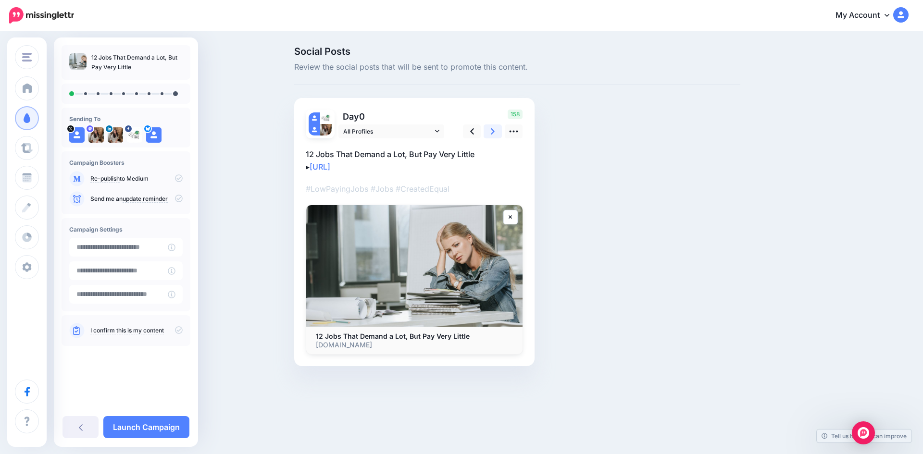
click at [493, 134] on icon at bounding box center [493, 131] width 4 height 10
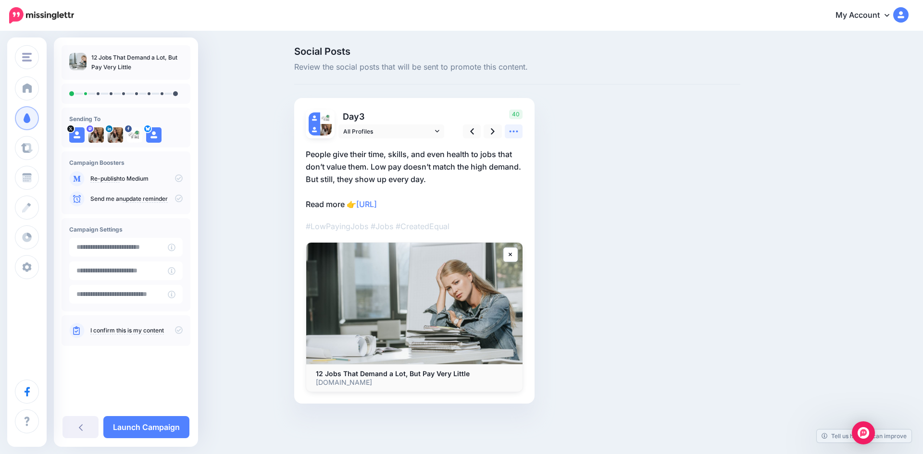
click at [515, 133] on icon at bounding box center [514, 131] width 10 height 10
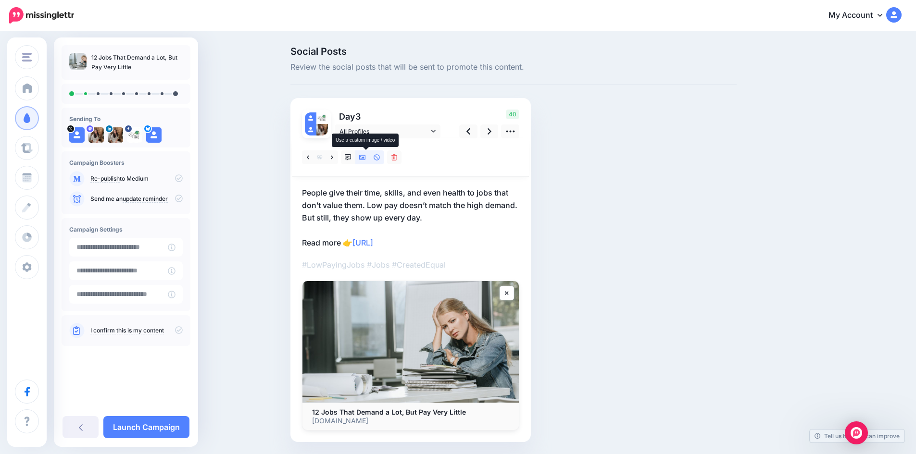
click at [366, 160] on icon at bounding box center [362, 157] width 7 height 7
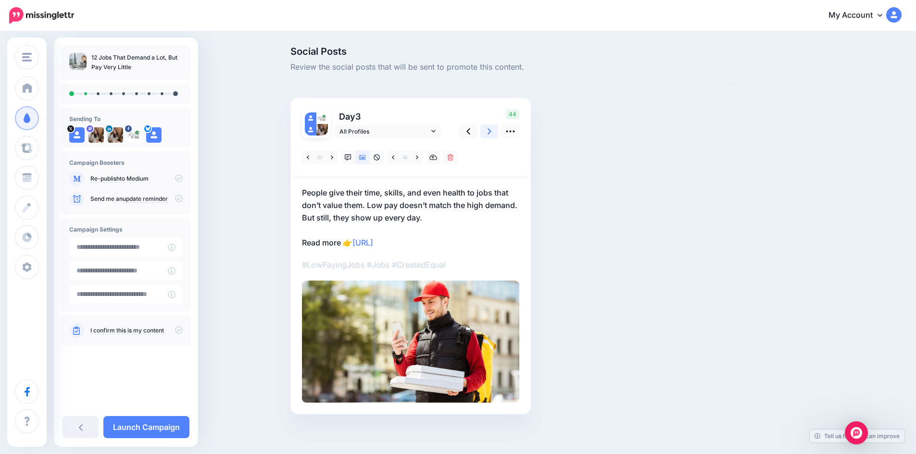
click at [489, 133] on link at bounding box center [489, 131] width 18 height 14
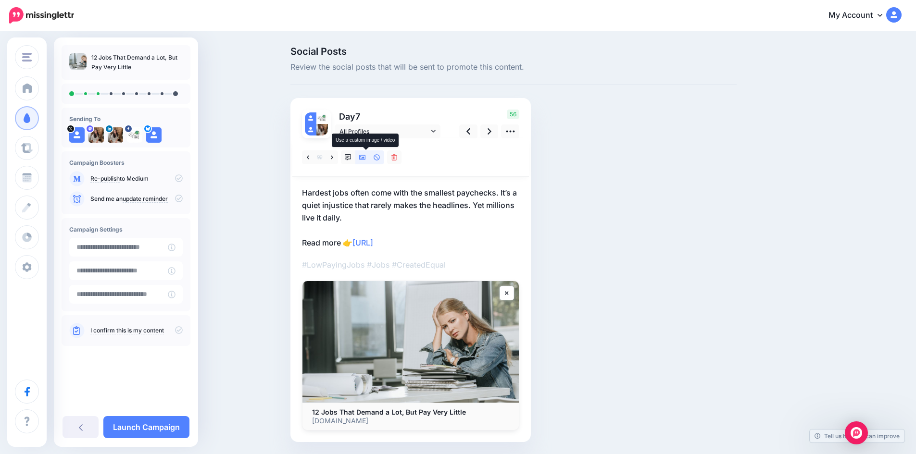
click at [366, 159] on icon at bounding box center [362, 157] width 7 height 7
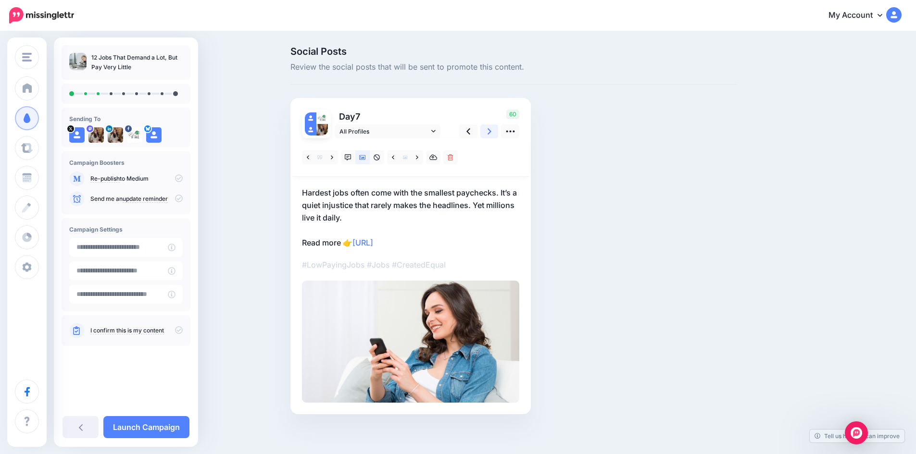
click at [491, 132] on icon at bounding box center [489, 131] width 4 height 10
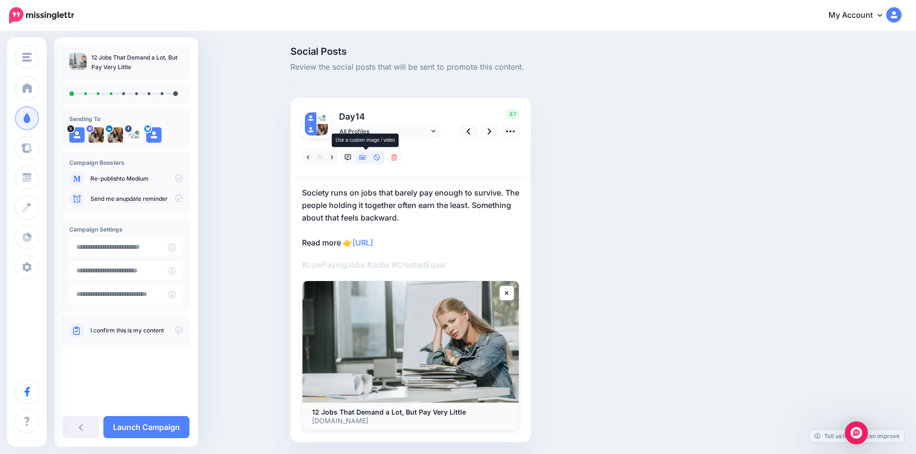
click at [366, 157] on icon at bounding box center [362, 157] width 7 height 5
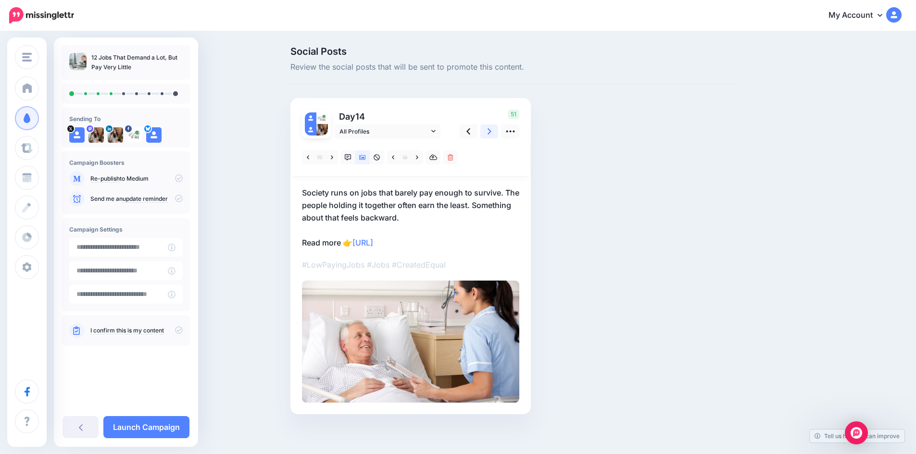
click at [496, 132] on link at bounding box center [489, 131] width 18 height 14
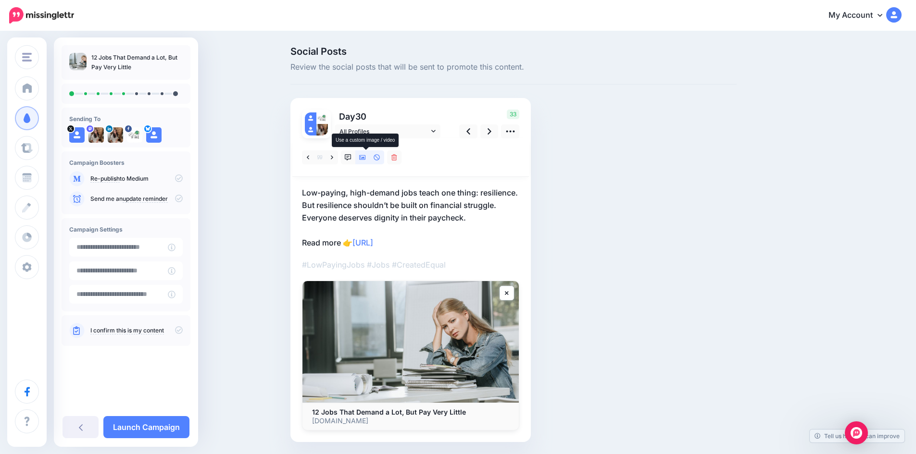
click at [370, 159] on link at bounding box center [362, 157] width 14 height 14
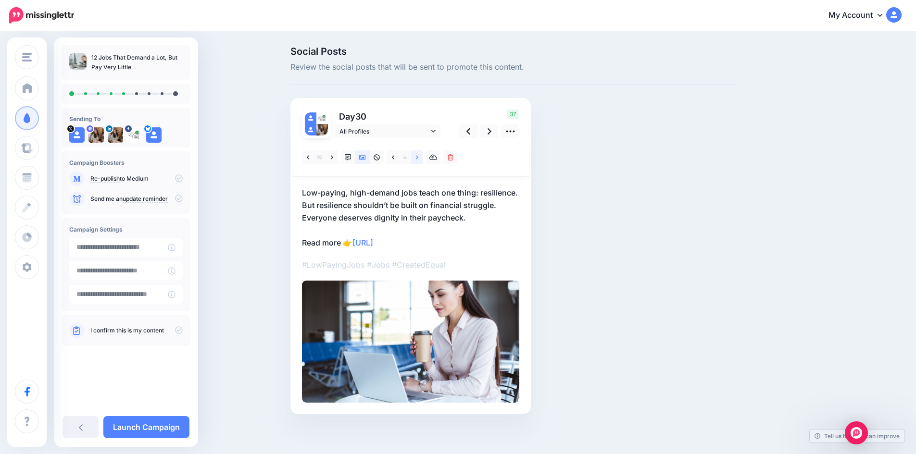
click at [418, 157] on icon at bounding box center [417, 157] width 2 height 4
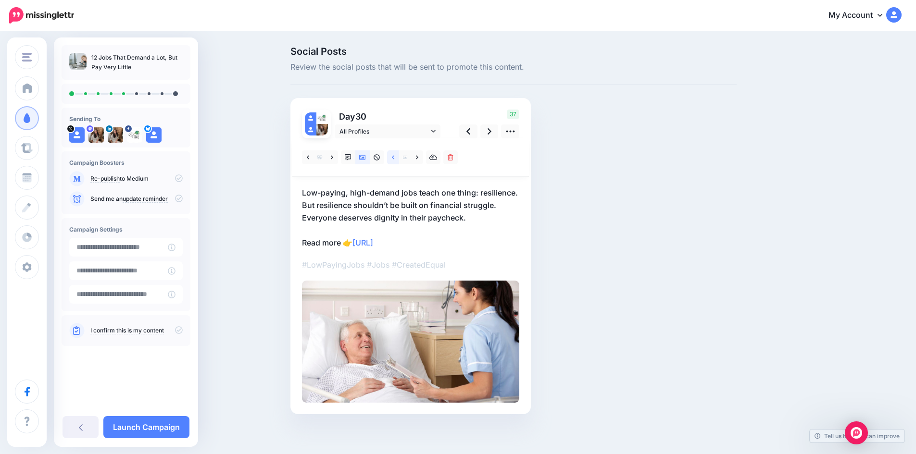
click at [394, 158] on icon at bounding box center [393, 157] width 2 height 4
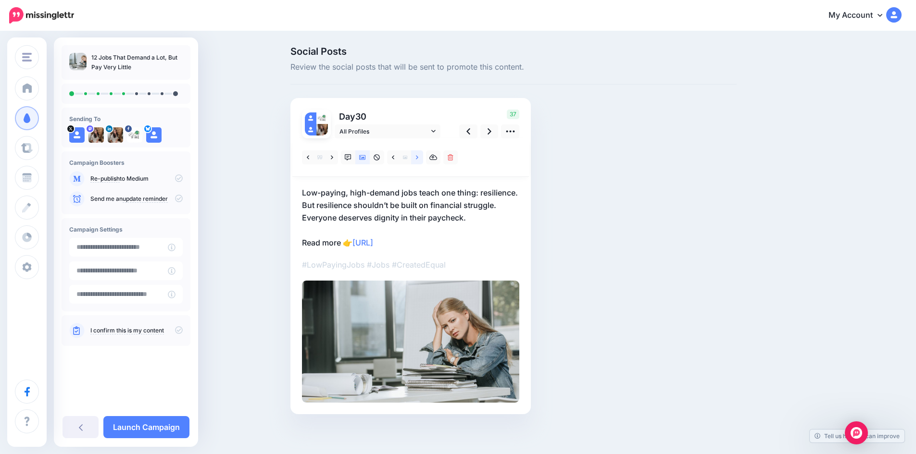
click at [418, 156] on icon at bounding box center [417, 157] width 2 height 7
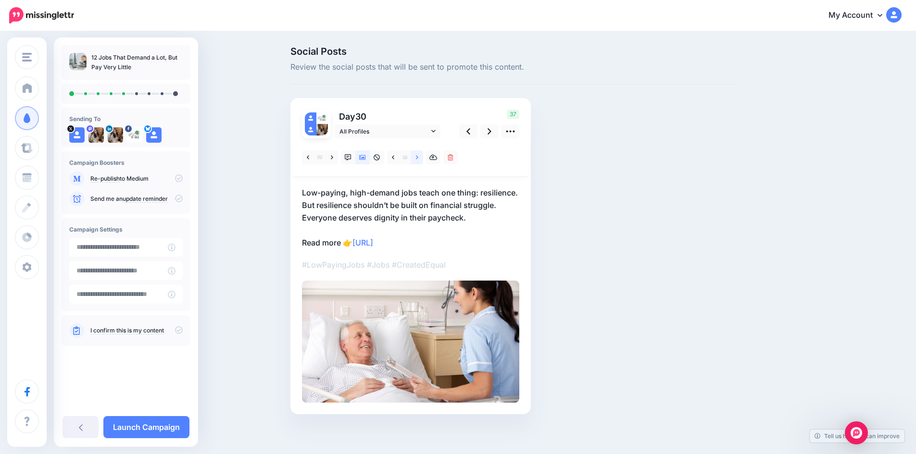
click at [418, 156] on icon at bounding box center [417, 157] width 2 height 7
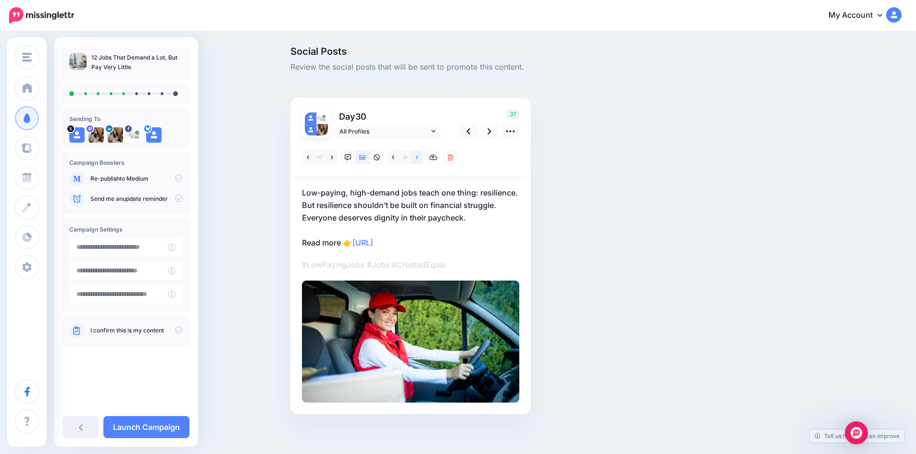
click at [418, 156] on icon at bounding box center [417, 157] width 2 height 4
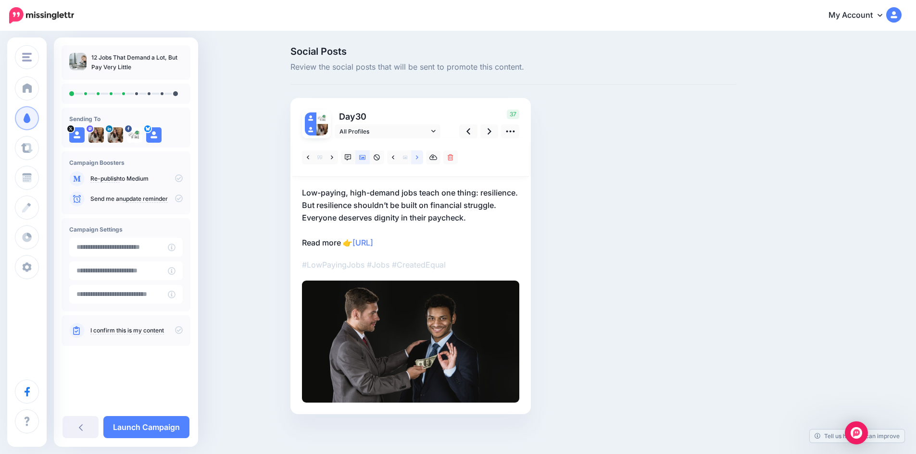
click at [418, 156] on icon at bounding box center [417, 157] width 2 height 4
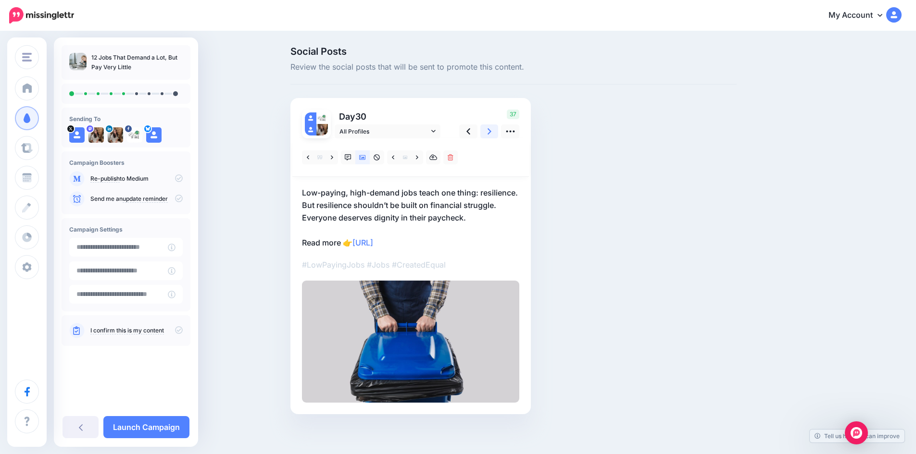
click at [497, 134] on link at bounding box center [489, 131] width 18 height 14
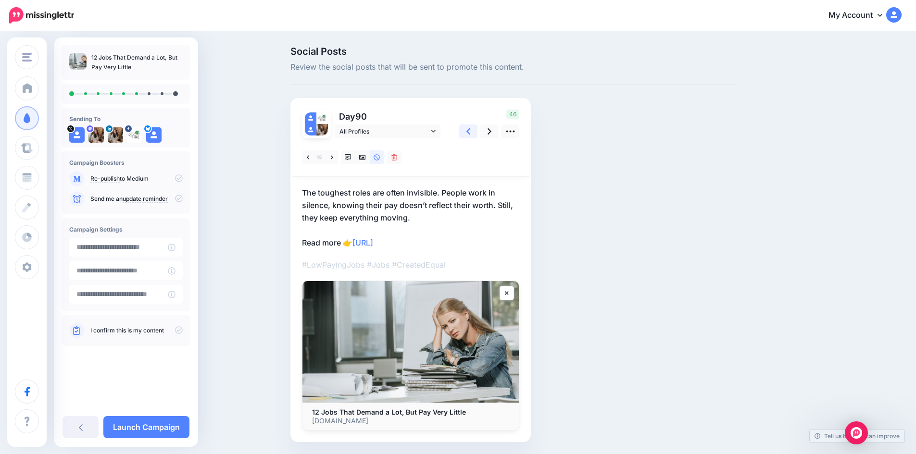
click at [470, 132] on icon at bounding box center [468, 131] width 4 height 10
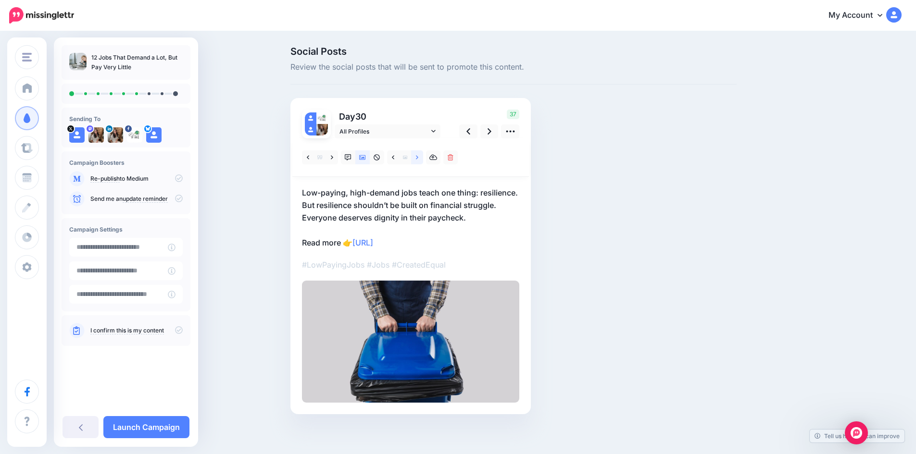
click at [418, 157] on link at bounding box center [417, 157] width 12 height 14
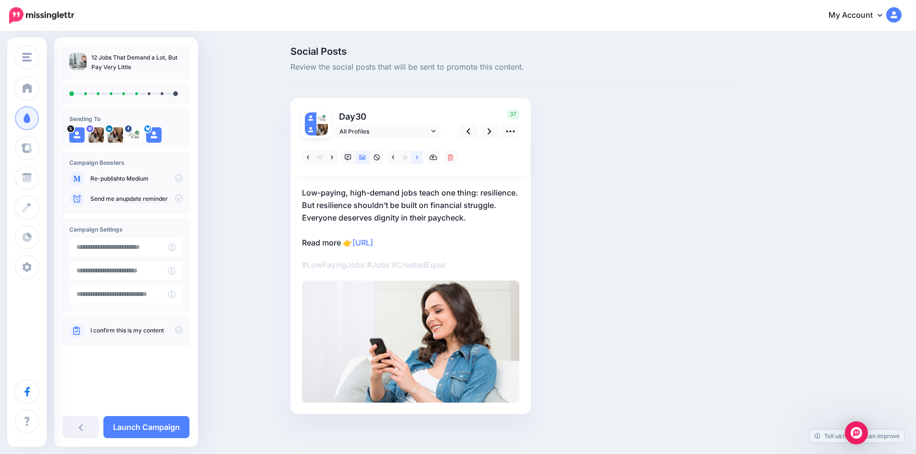
click at [418, 157] on link at bounding box center [417, 157] width 12 height 14
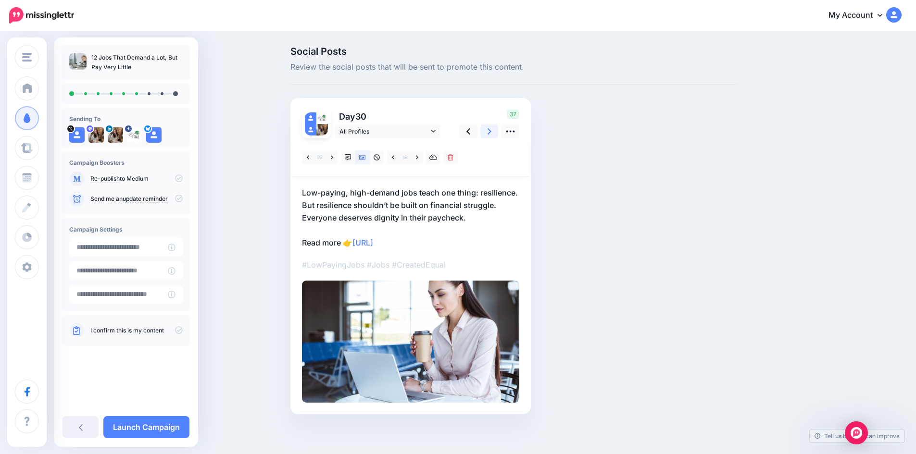
click at [491, 132] on icon at bounding box center [489, 131] width 4 height 10
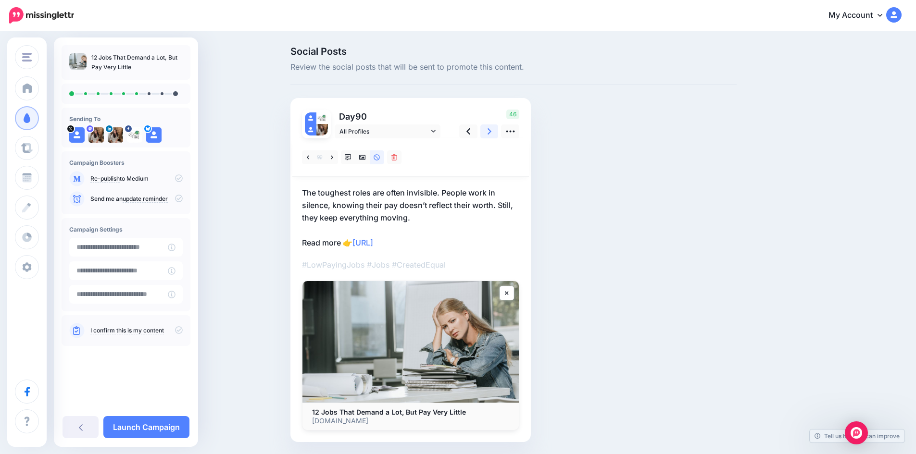
click at [491, 132] on icon at bounding box center [489, 131] width 4 height 10
click at [366, 159] on icon at bounding box center [362, 157] width 7 height 7
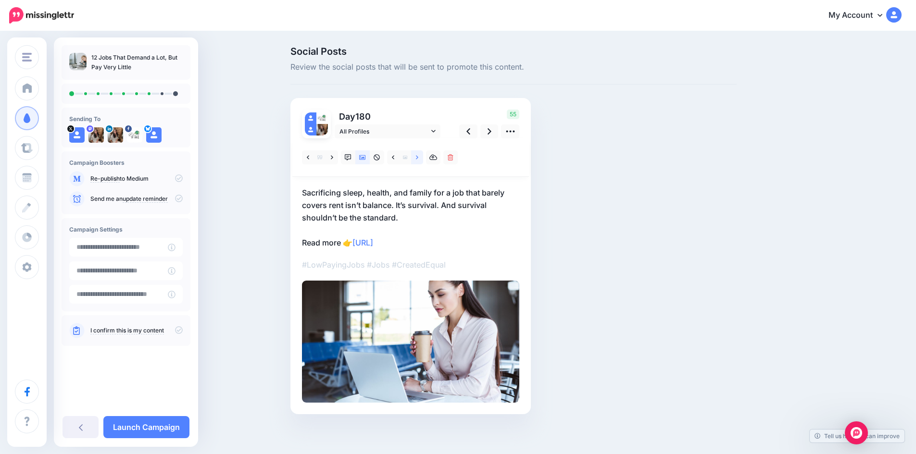
click at [418, 159] on icon at bounding box center [417, 157] width 2 height 7
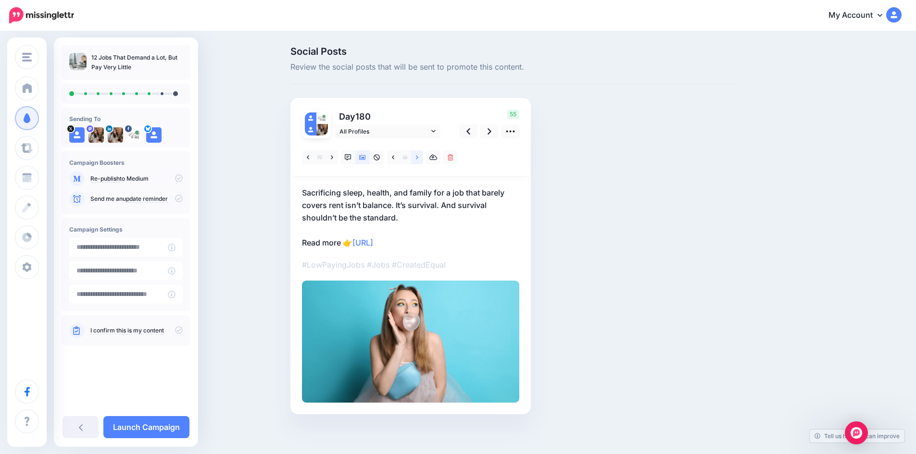
click at [418, 159] on icon at bounding box center [417, 157] width 2 height 7
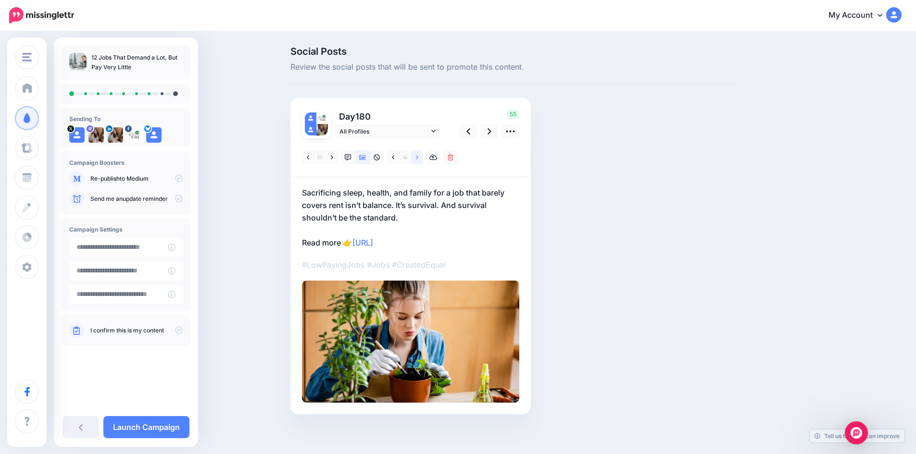
click at [418, 159] on icon at bounding box center [417, 157] width 2 height 7
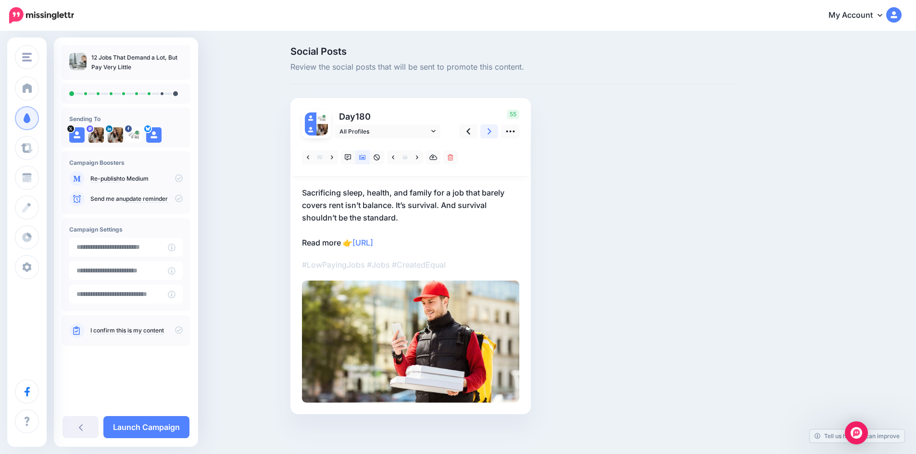
click at [491, 134] on icon at bounding box center [489, 131] width 4 height 10
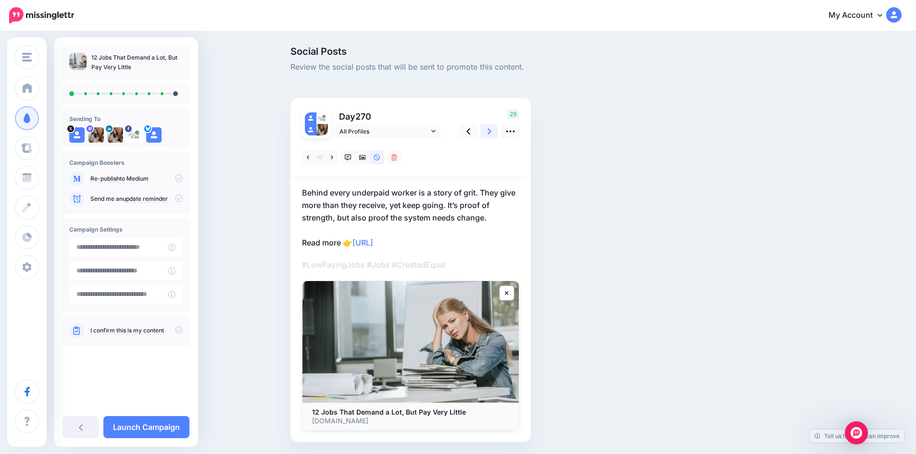
click at [491, 135] on icon at bounding box center [489, 131] width 4 height 10
click at [366, 160] on icon at bounding box center [362, 157] width 7 height 5
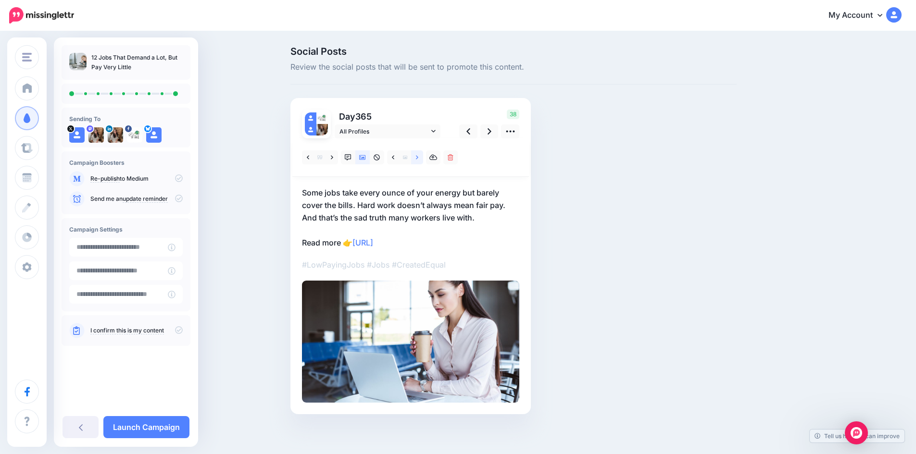
click at [419, 160] on link at bounding box center [417, 157] width 12 height 14
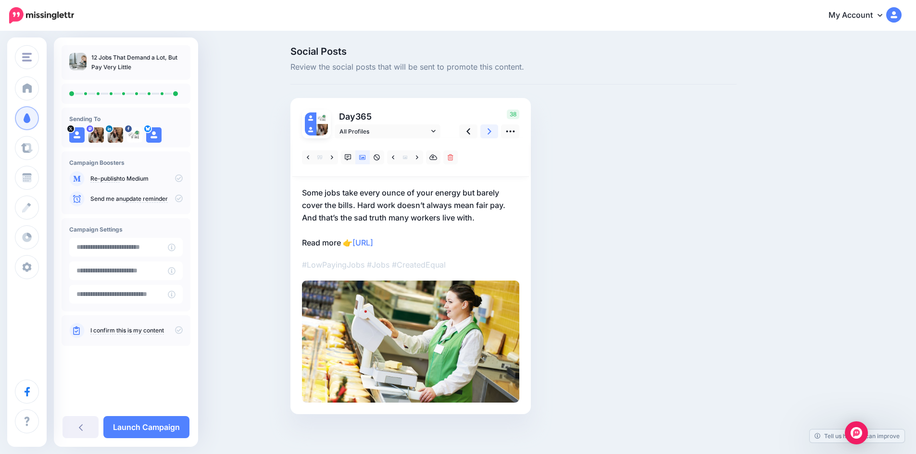
click at [491, 134] on icon at bounding box center [489, 131] width 4 height 10
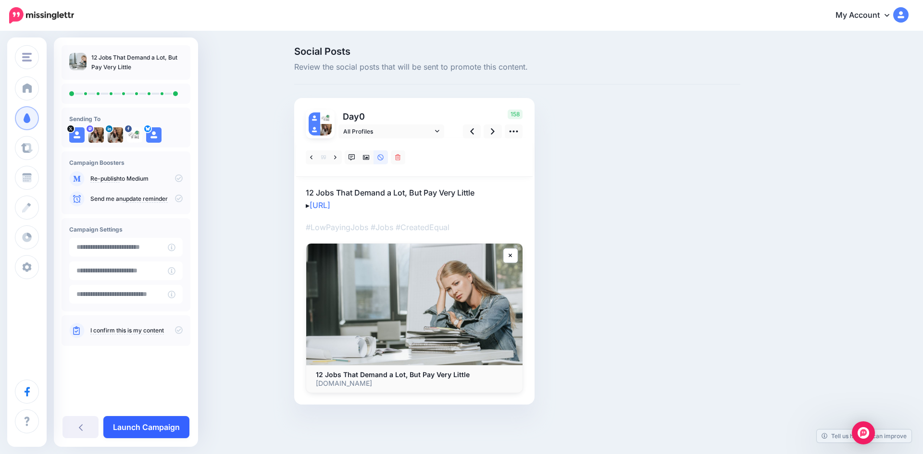
click at [156, 428] on link "Launch Campaign" at bounding box center [146, 427] width 86 height 22
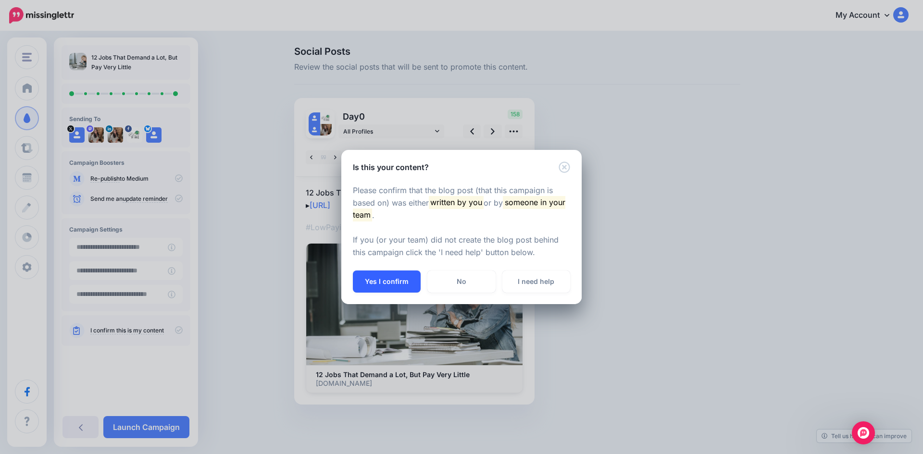
click at [401, 281] on button "Yes I confirm" at bounding box center [387, 282] width 68 height 22
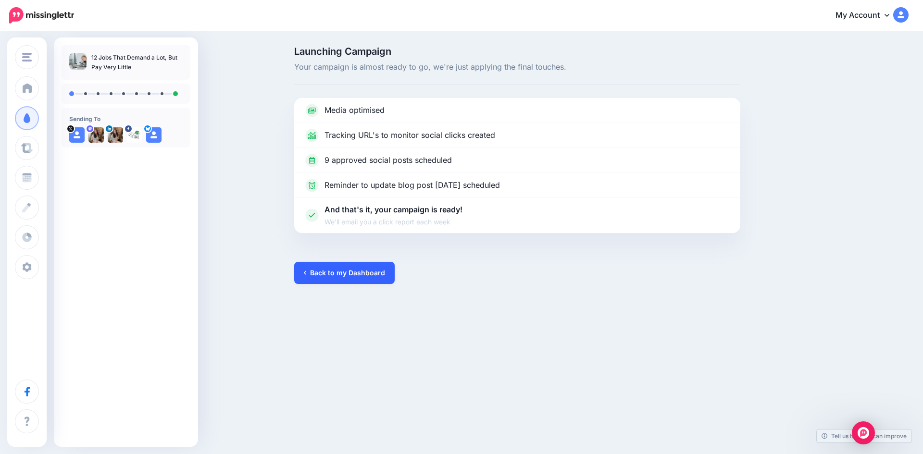
click at [363, 274] on link "Back to my Dashboard" at bounding box center [344, 273] width 100 height 22
